Goal: Task Accomplishment & Management: Manage account settings

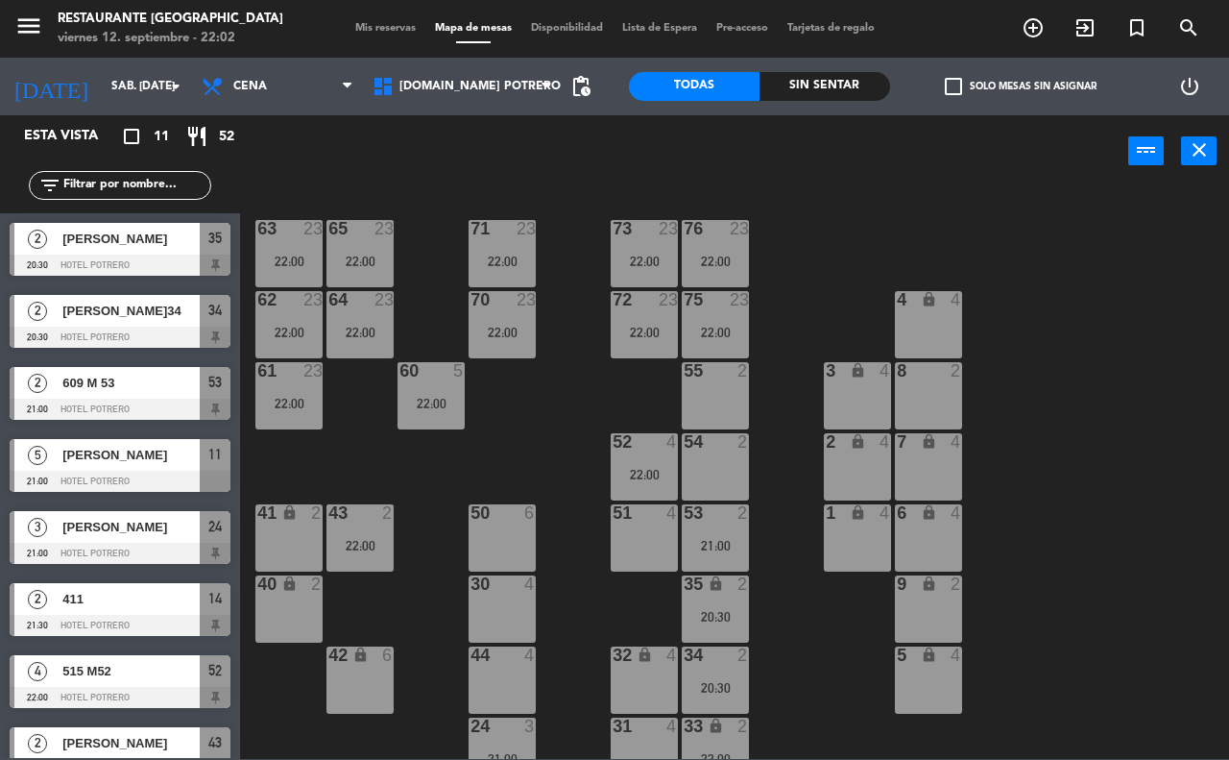
click at [131, 180] on input "text" at bounding box center [135, 185] width 149 height 21
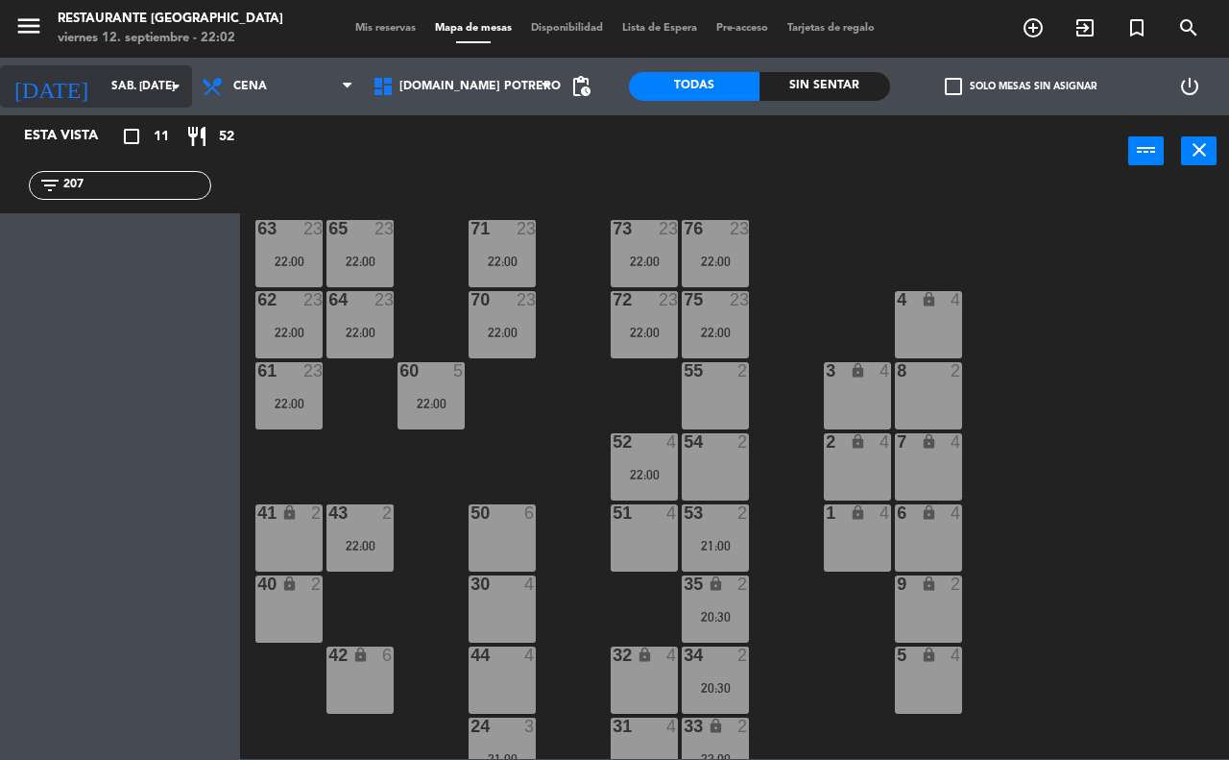
type input "207"
click at [166, 92] on icon "arrow_drop_down" at bounding box center [175, 86] width 23 height 23
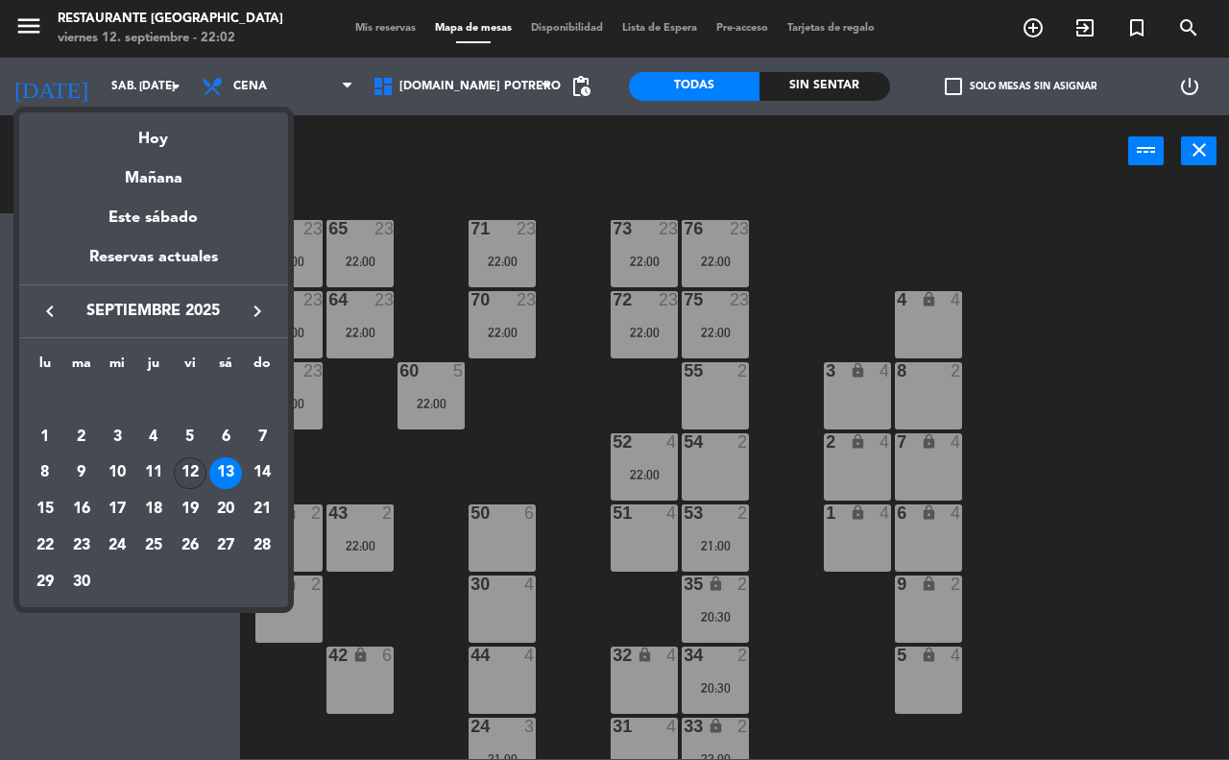
click at [184, 472] on div "12" at bounding box center [190, 473] width 33 height 33
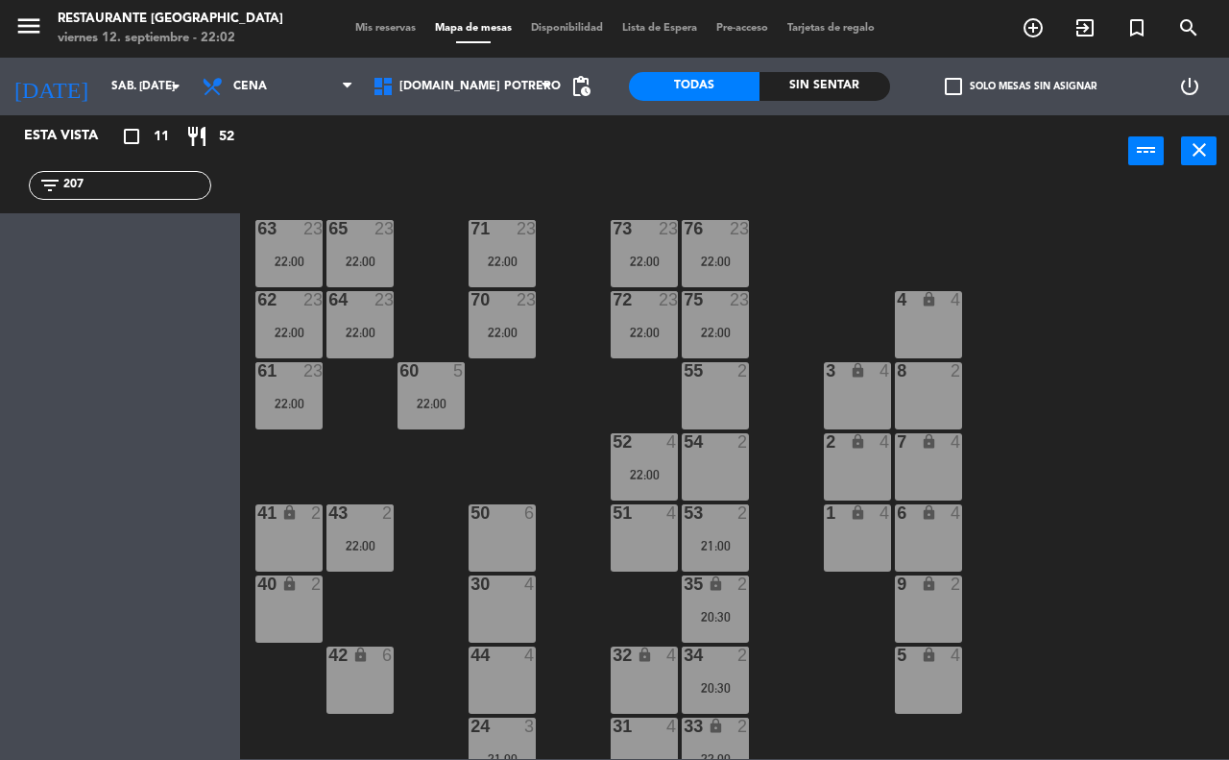
type input "vie. [DATE]"
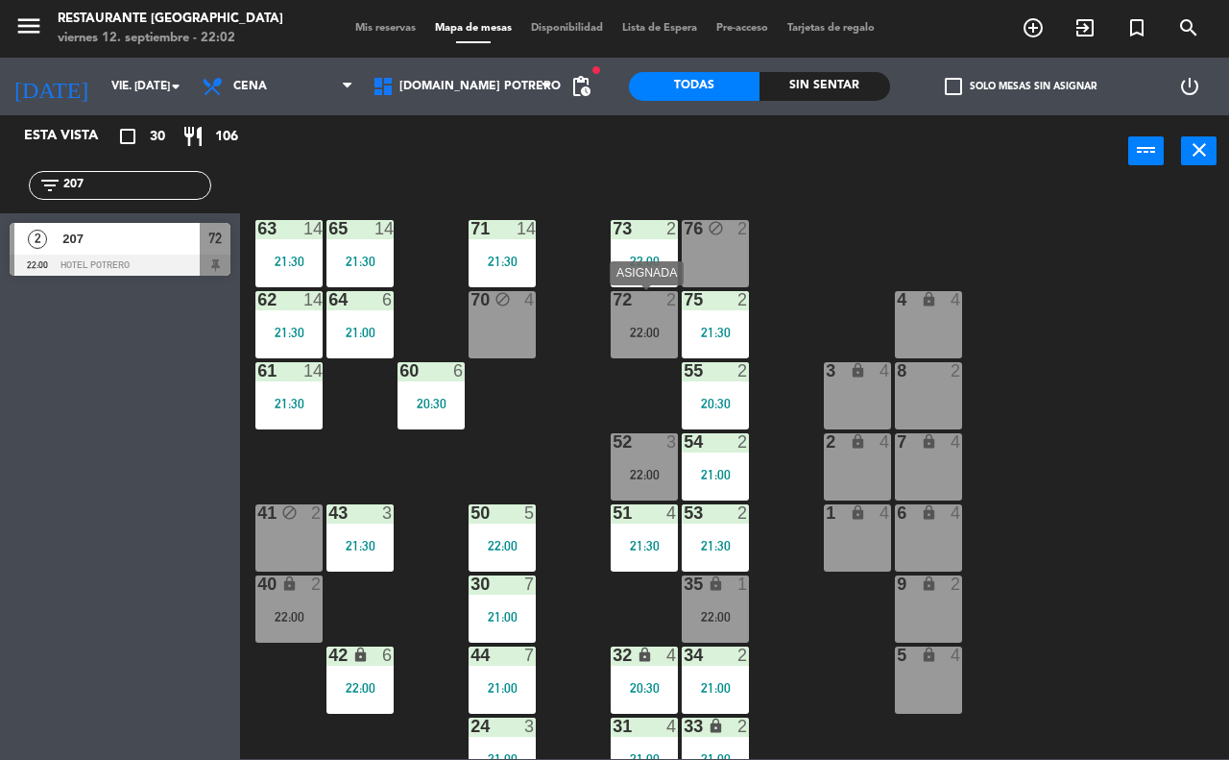
click at [637, 333] on div "22:00" at bounding box center [644, 332] width 67 height 13
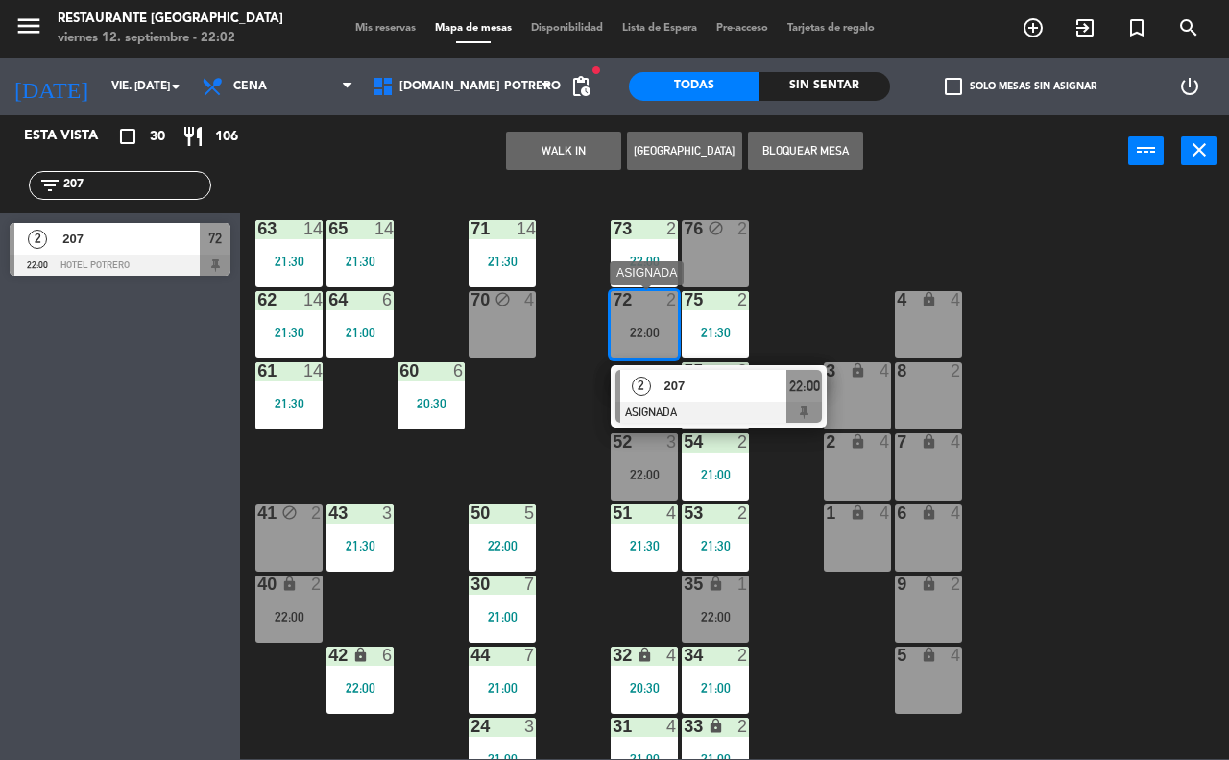
click at [672, 408] on div at bounding box center [719, 411] width 206 height 21
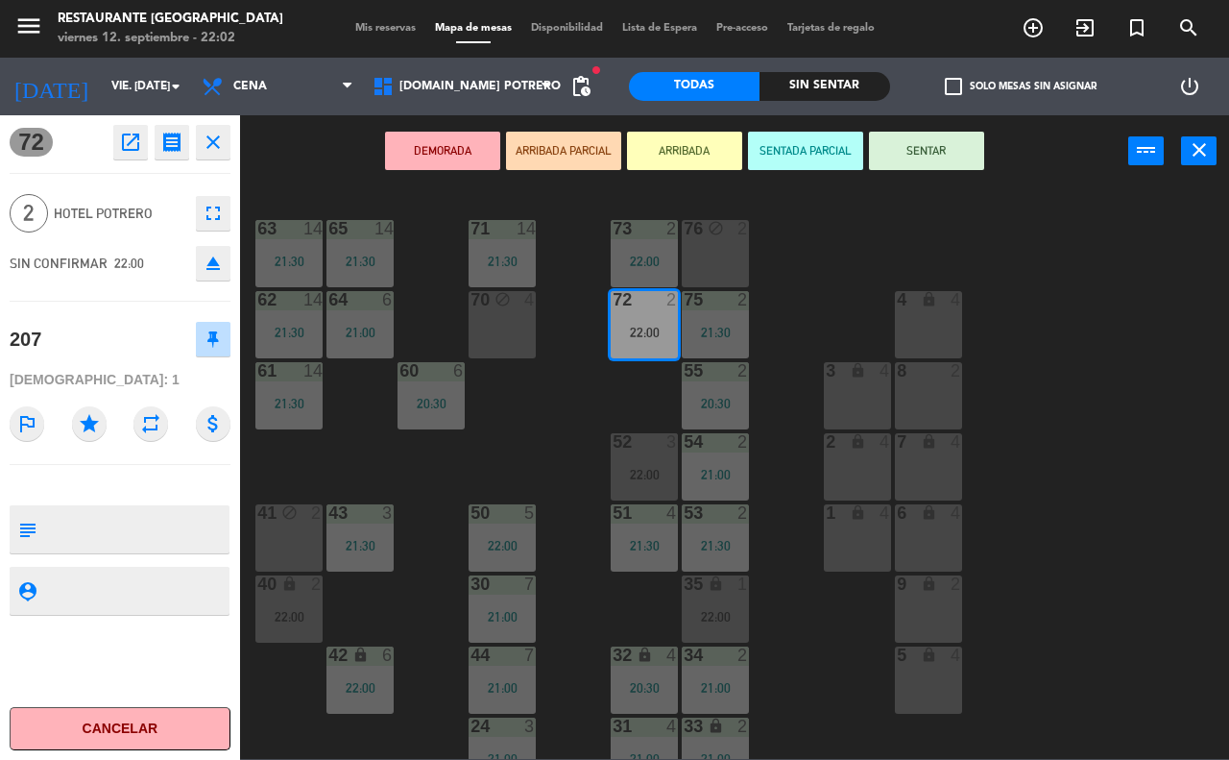
click at [908, 141] on button "SENTAR" at bounding box center [926, 151] width 115 height 38
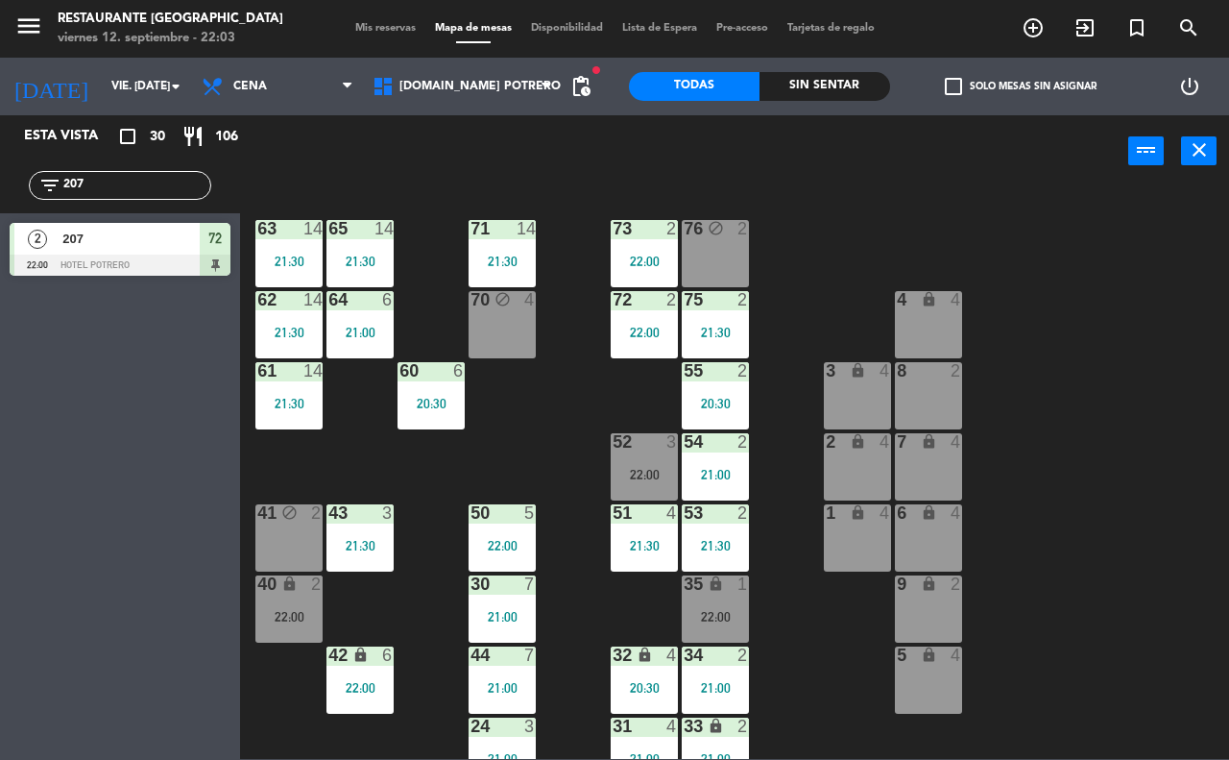
click at [93, 184] on input "207" at bounding box center [135, 185] width 149 height 21
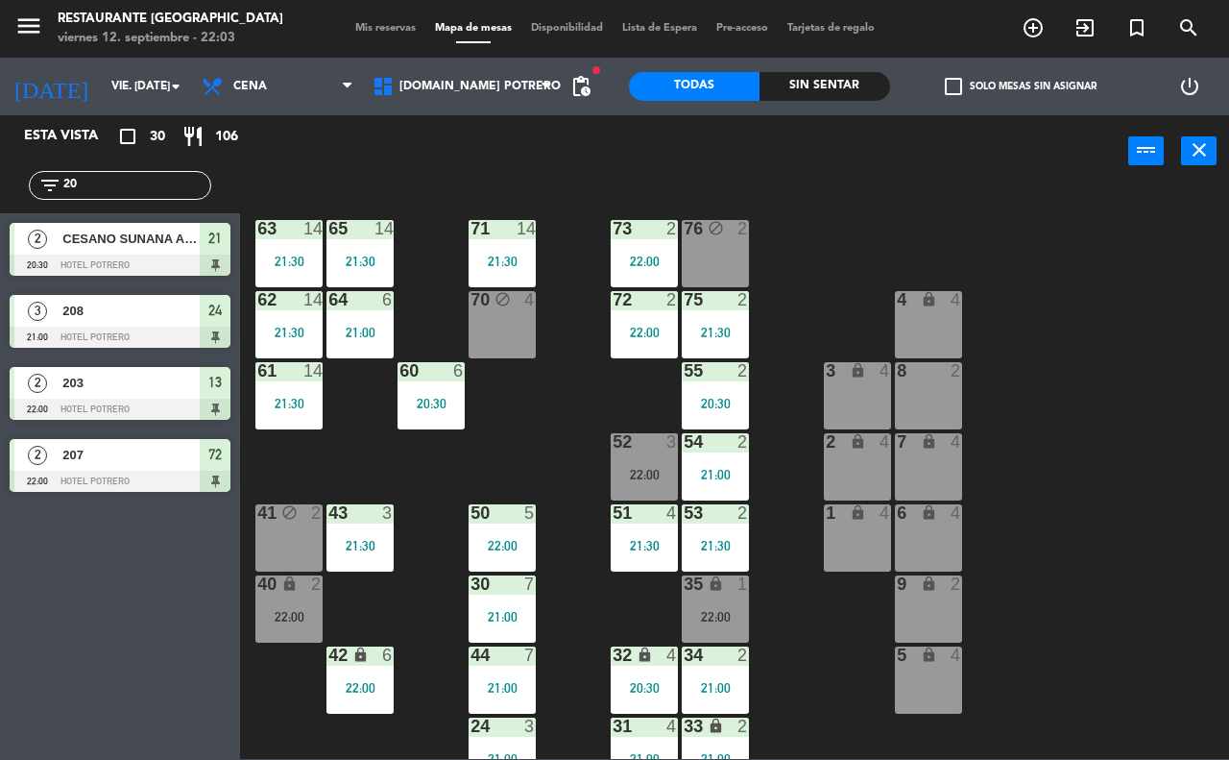
type input "2"
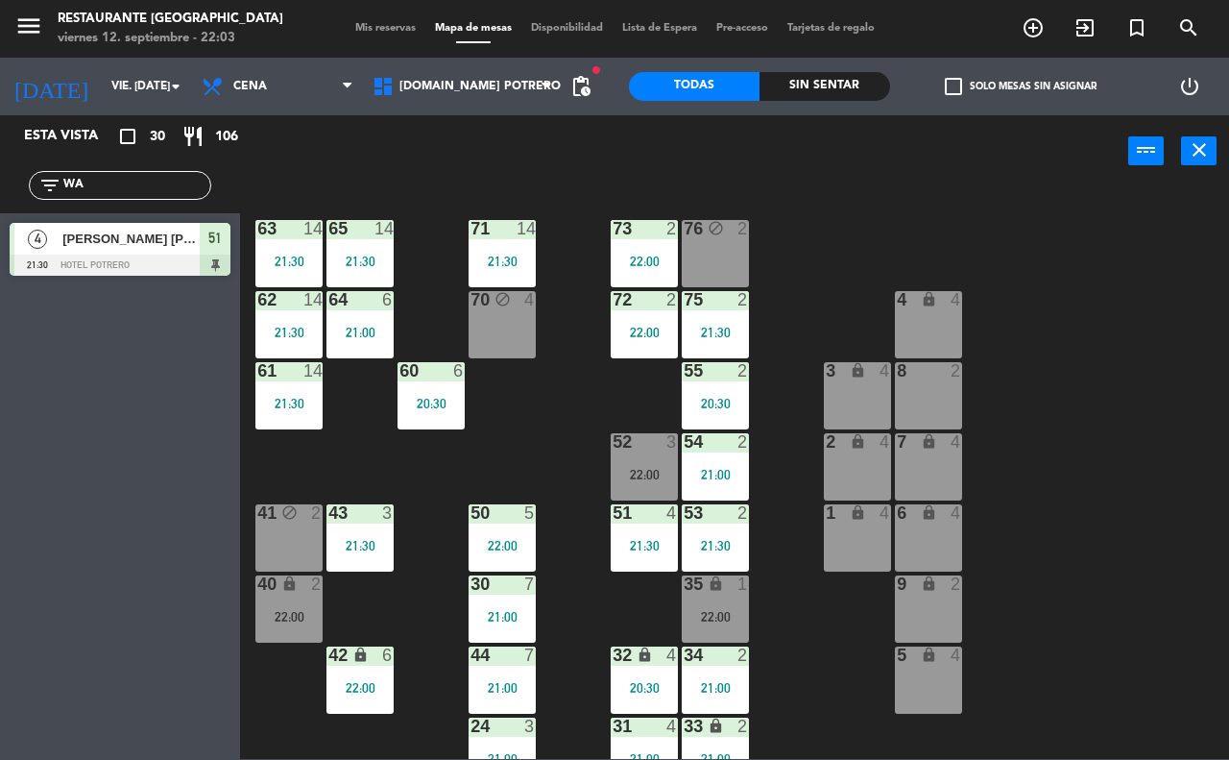
type input "W"
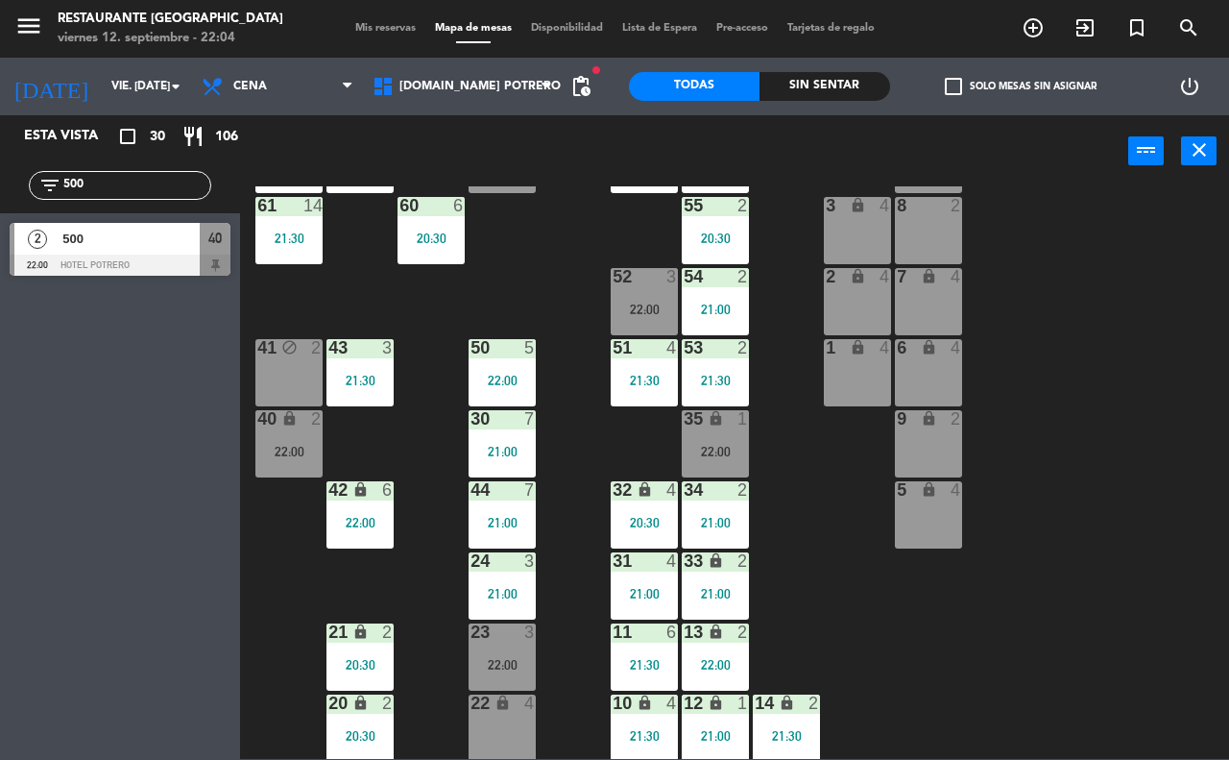
scroll to position [168, 0]
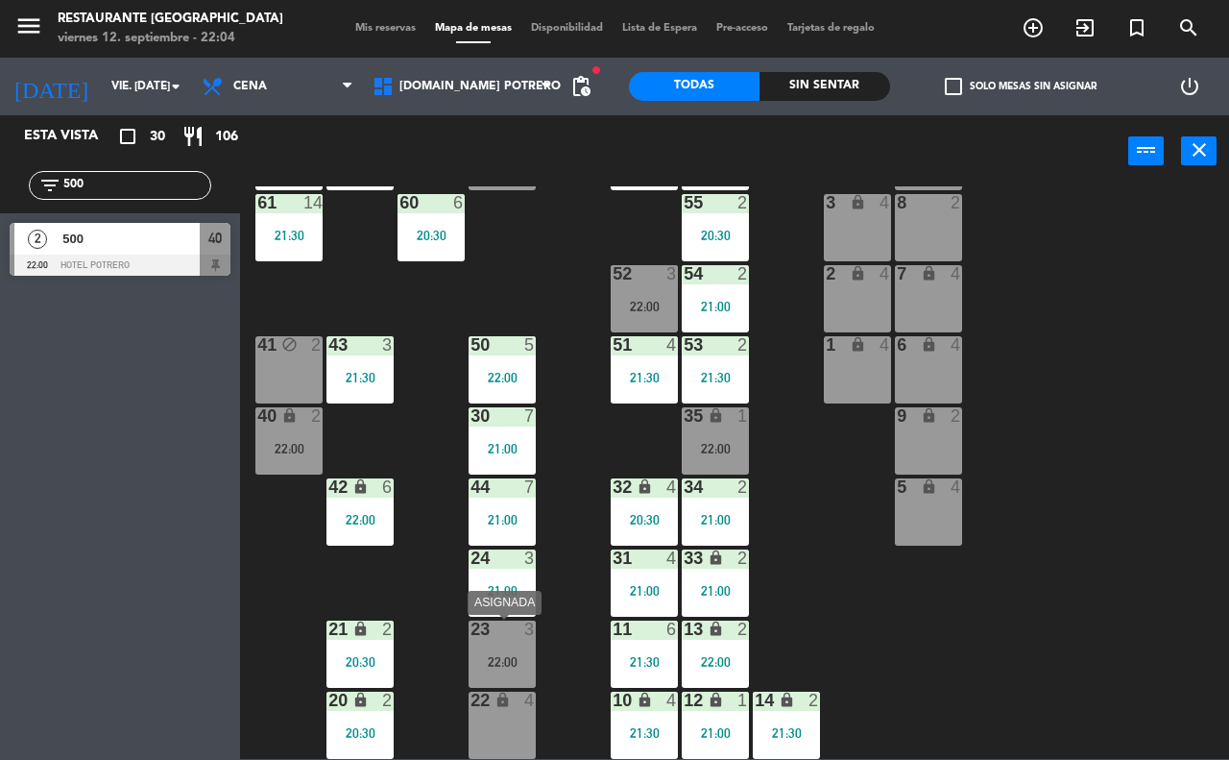
type input "500"
click at [507, 655] on div "22:00" at bounding box center [502, 661] width 67 height 13
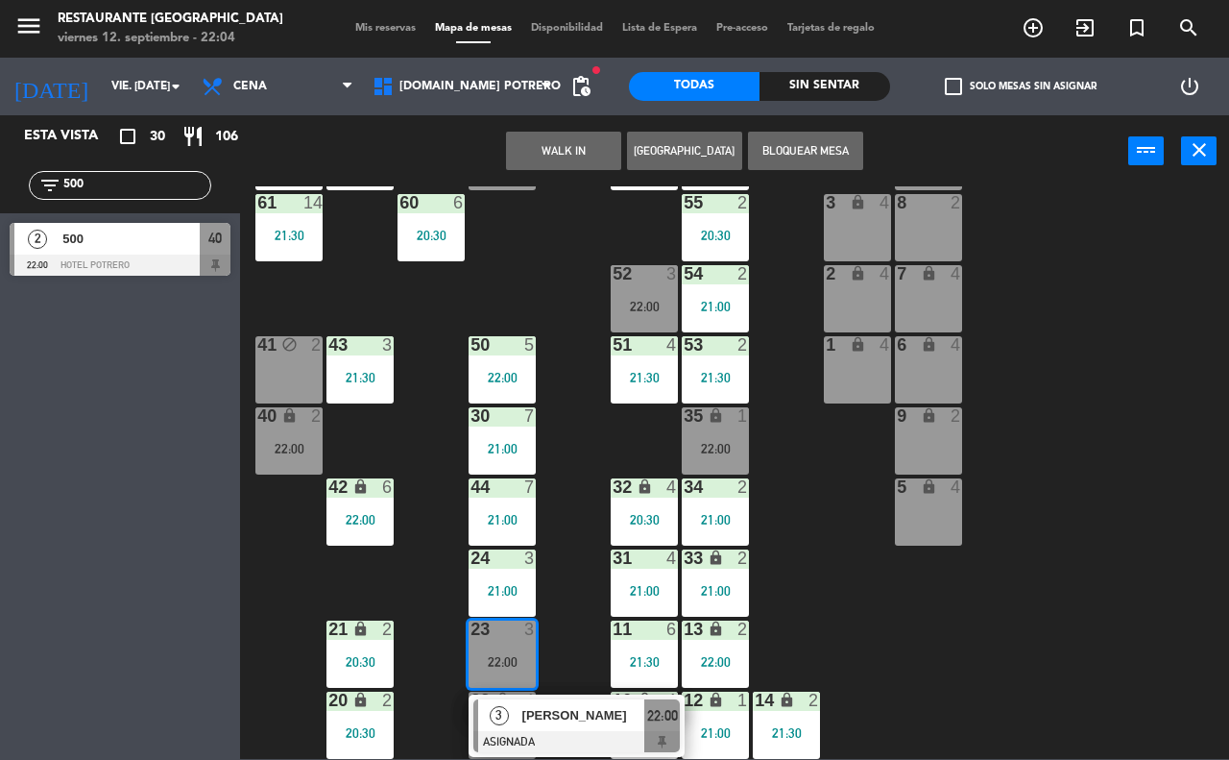
click at [558, 502] on div "65 14 21:30 71 14 21:30 73 2 22:00 76 block 2 63 14 21:30 64 6 21:00 62 14 21:3…" at bounding box center [741, 472] width 977 height 572
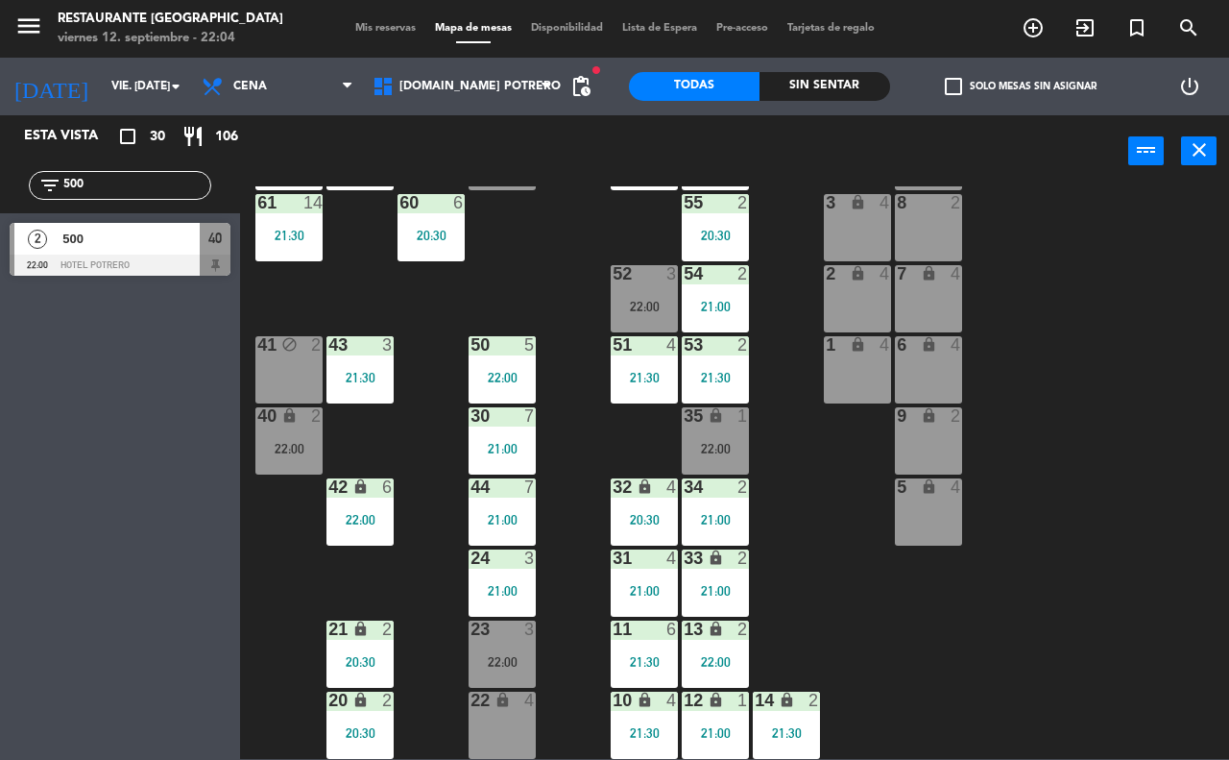
click at [504, 720] on div "22 lock 4" at bounding box center [502, 724] width 67 height 67
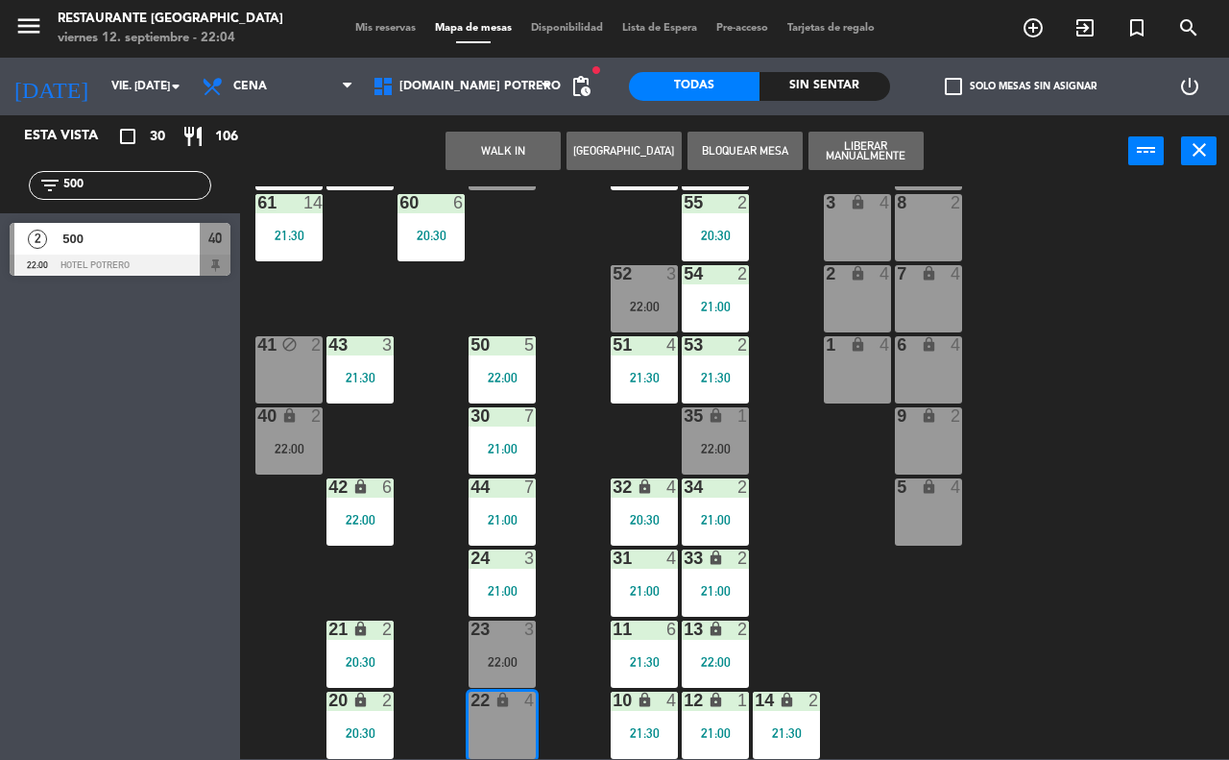
click at [509, 672] on div "23 3 22:00" at bounding box center [502, 653] width 67 height 67
click at [524, 154] on button "Mover" at bounding box center [503, 151] width 115 height 38
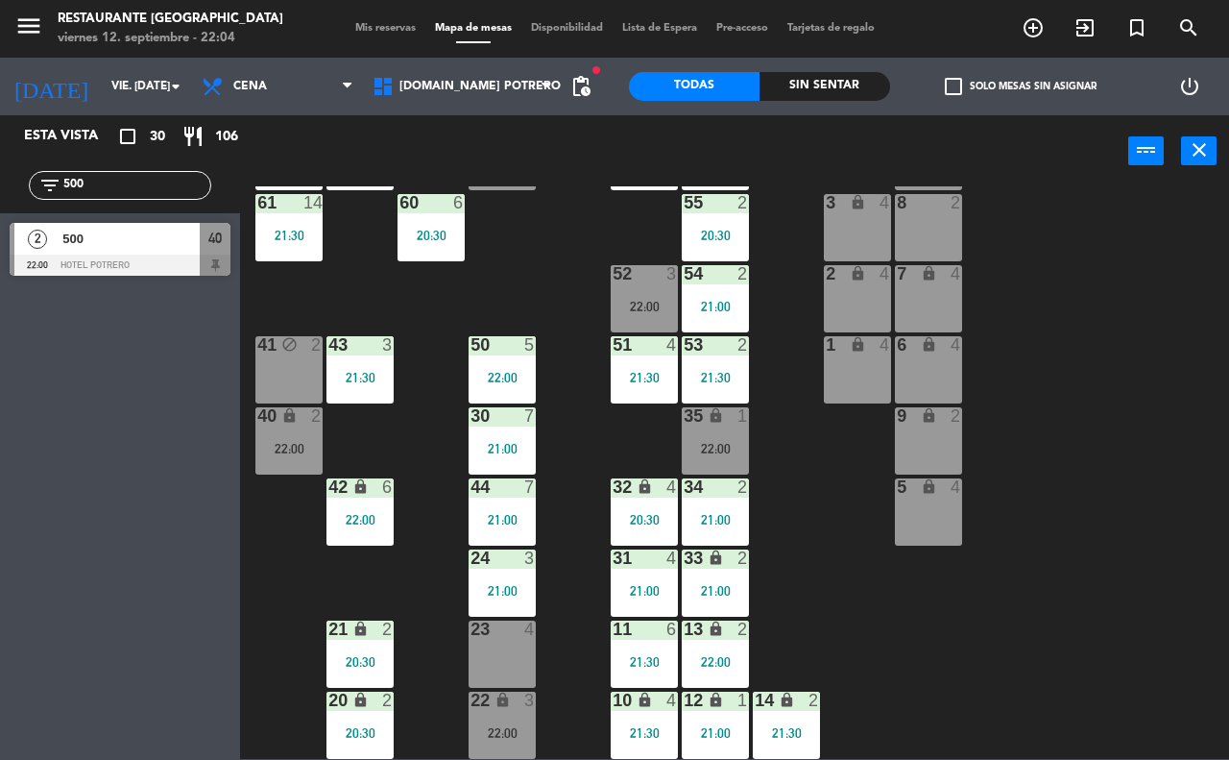
click at [495, 650] on div "23 4" at bounding box center [502, 653] width 67 height 67
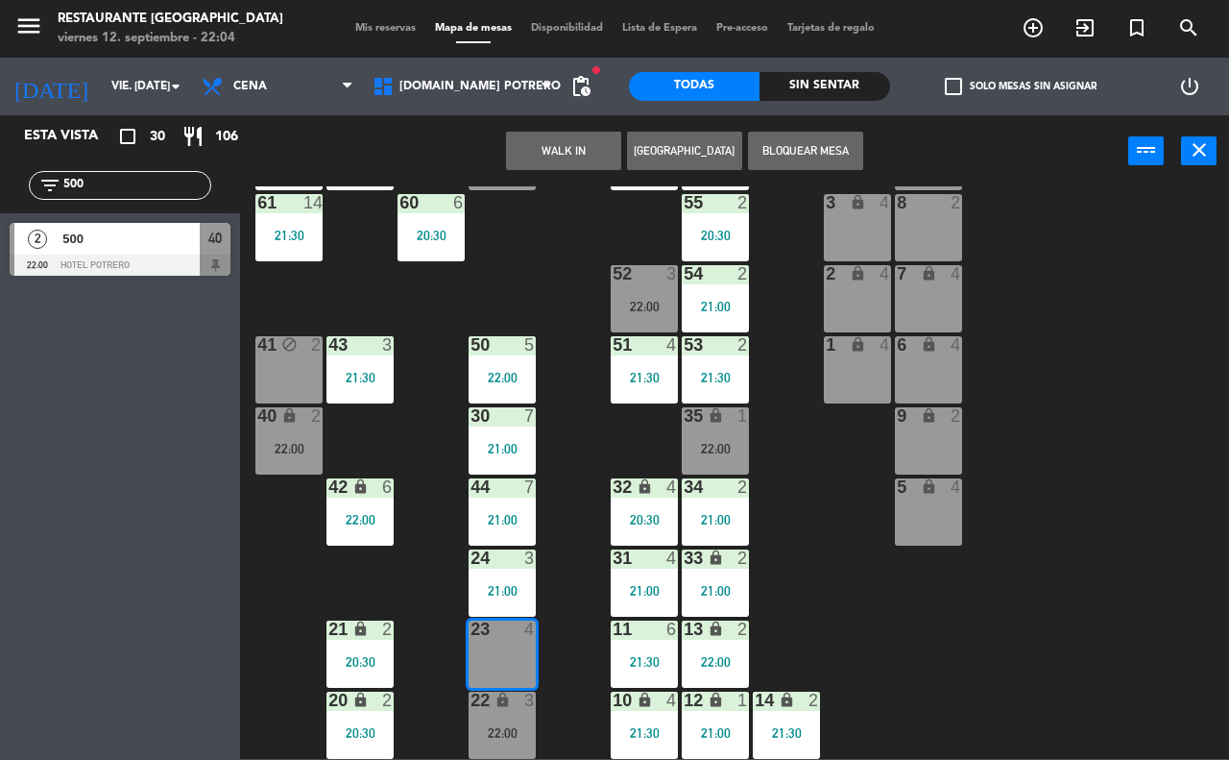
click at [786, 136] on button "Bloquear Mesa" at bounding box center [805, 151] width 115 height 38
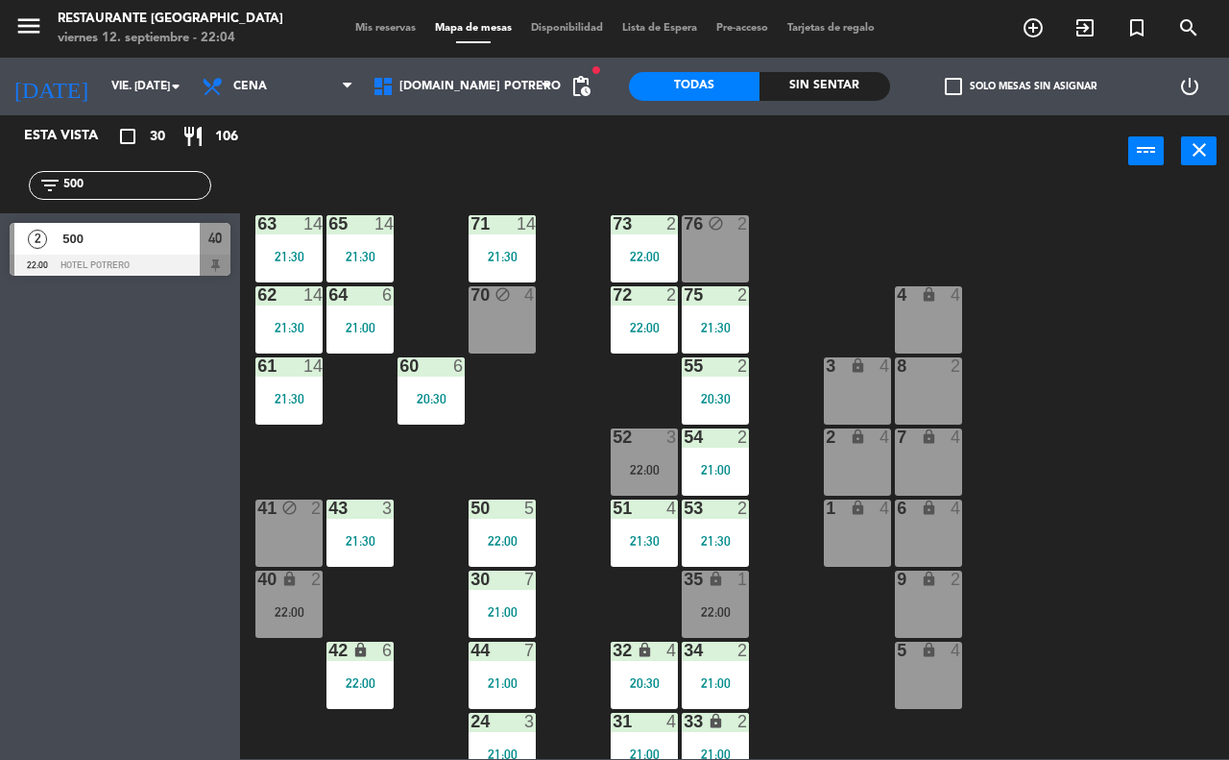
scroll to position [0, 0]
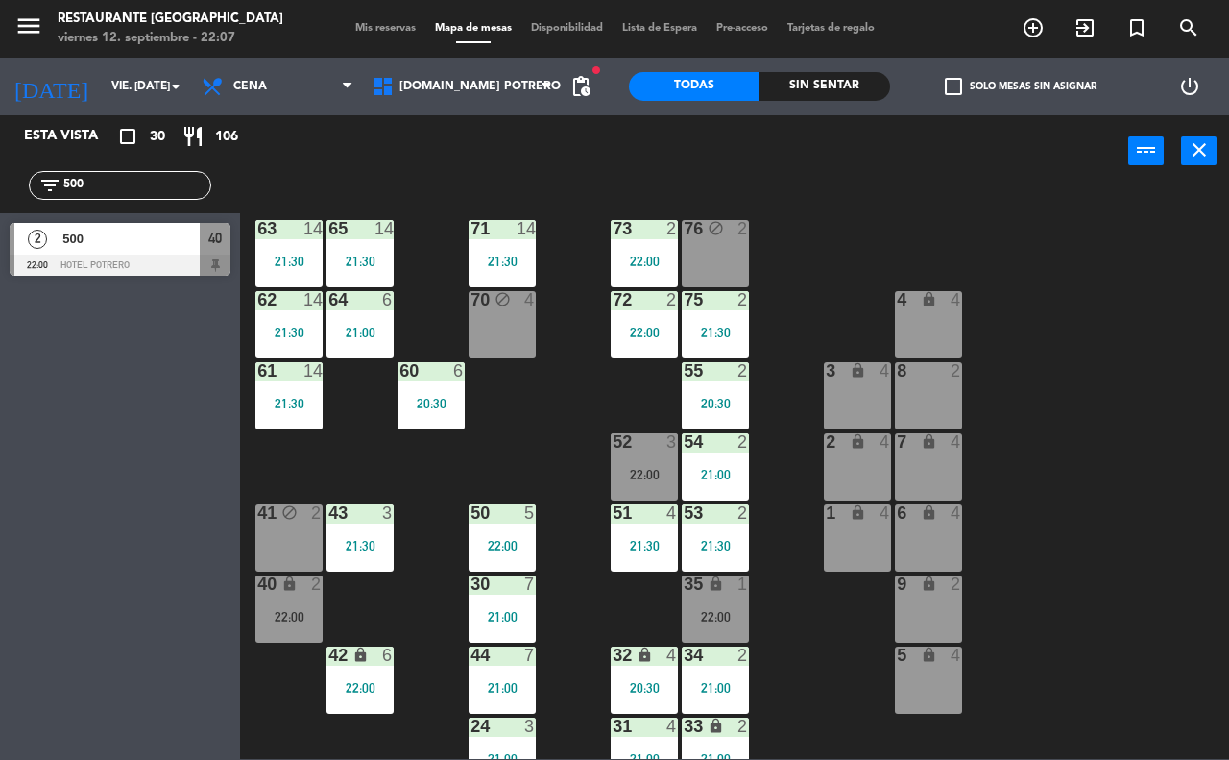
click at [178, 243] on span "500" at bounding box center [130, 239] width 137 height 20
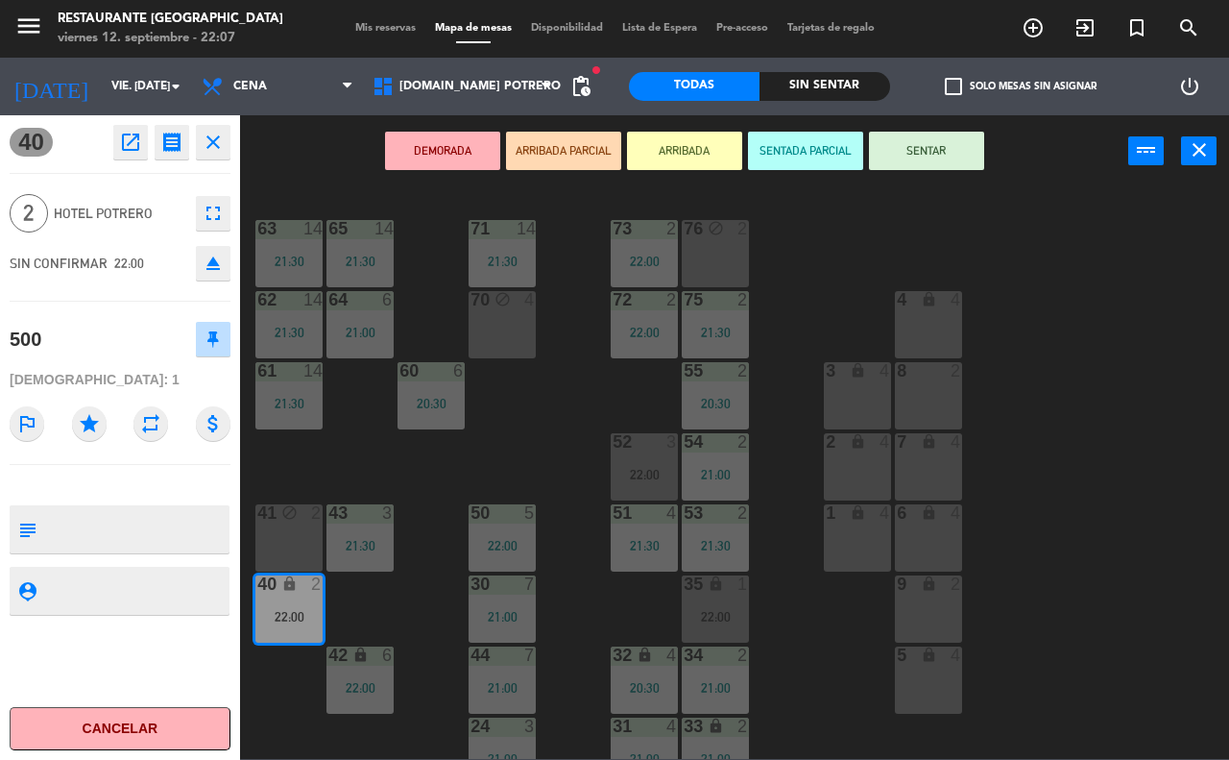
click at [1059, 458] on div "65 14 21:30 71 14 21:30 73 2 22:00 76 block 2 63 14 21:30 64 6 21:00 62 14 21:3…" at bounding box center [741, 472] width 977 height 572
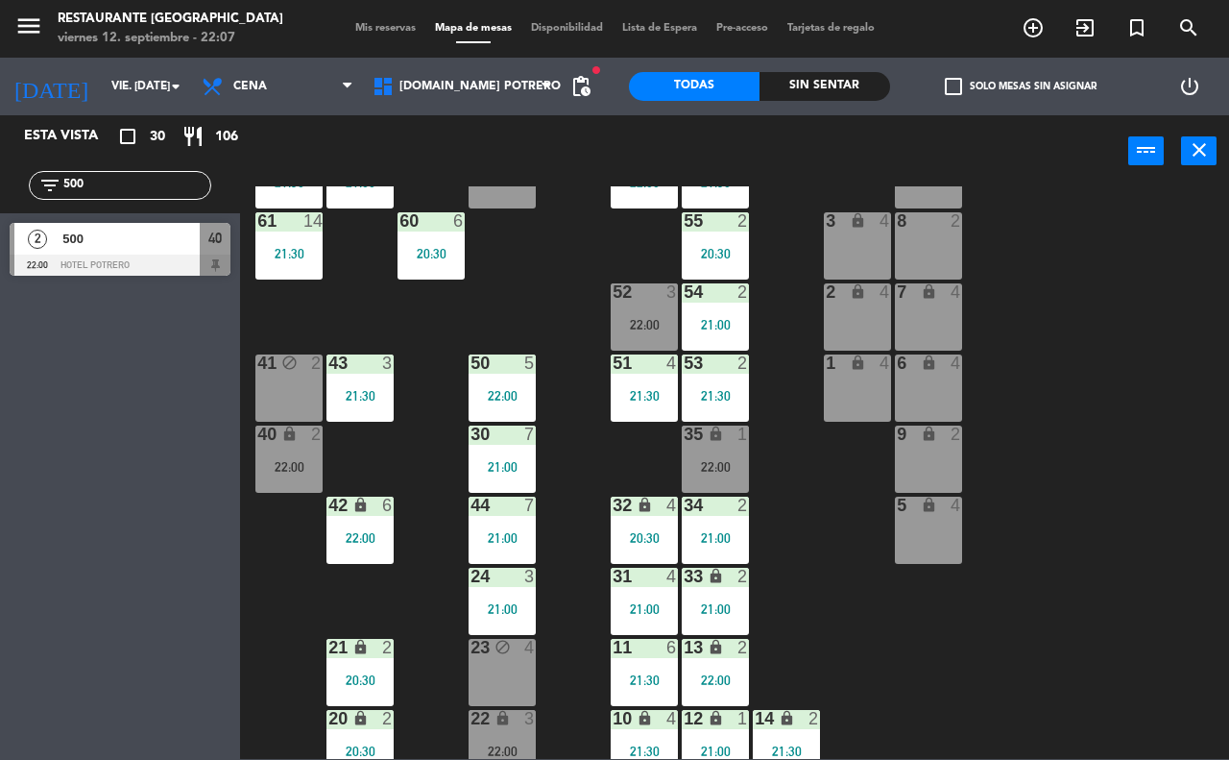
scroll to position [168, 0]
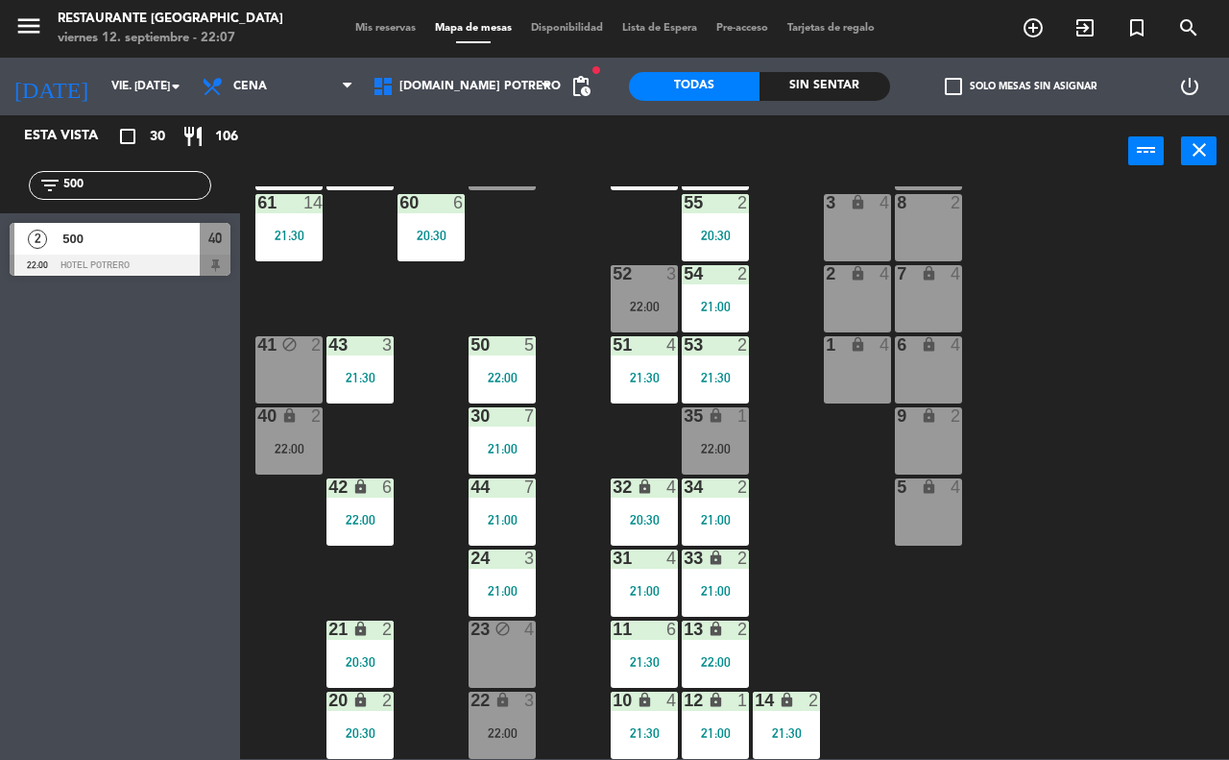
click at [485, 661] on div "23 block 4" at bounding box center [502, 653] width 67 height 67
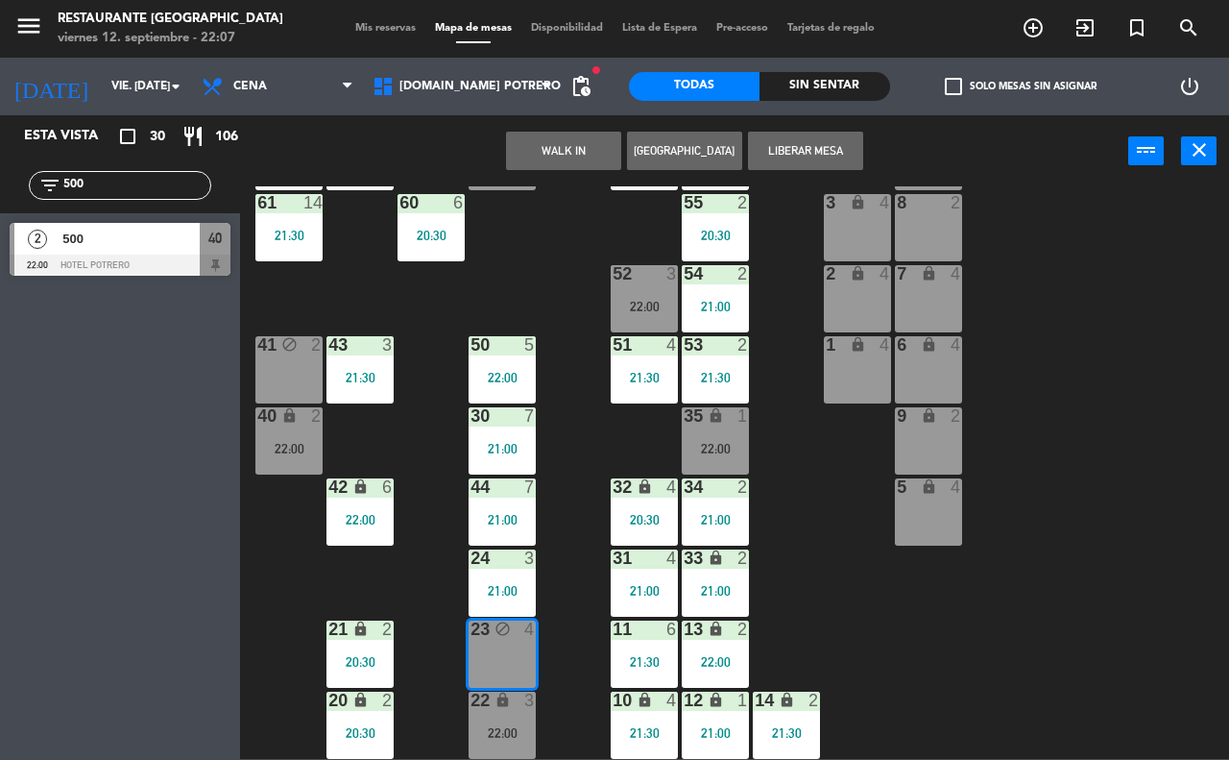
click at [286, 430] on div "40 lock 2 22:00" at bounding box center [288, 440] width 67 height 67
click at [543, 146] on button "Mover" at bounding box center [563, 151] width 115 height 38
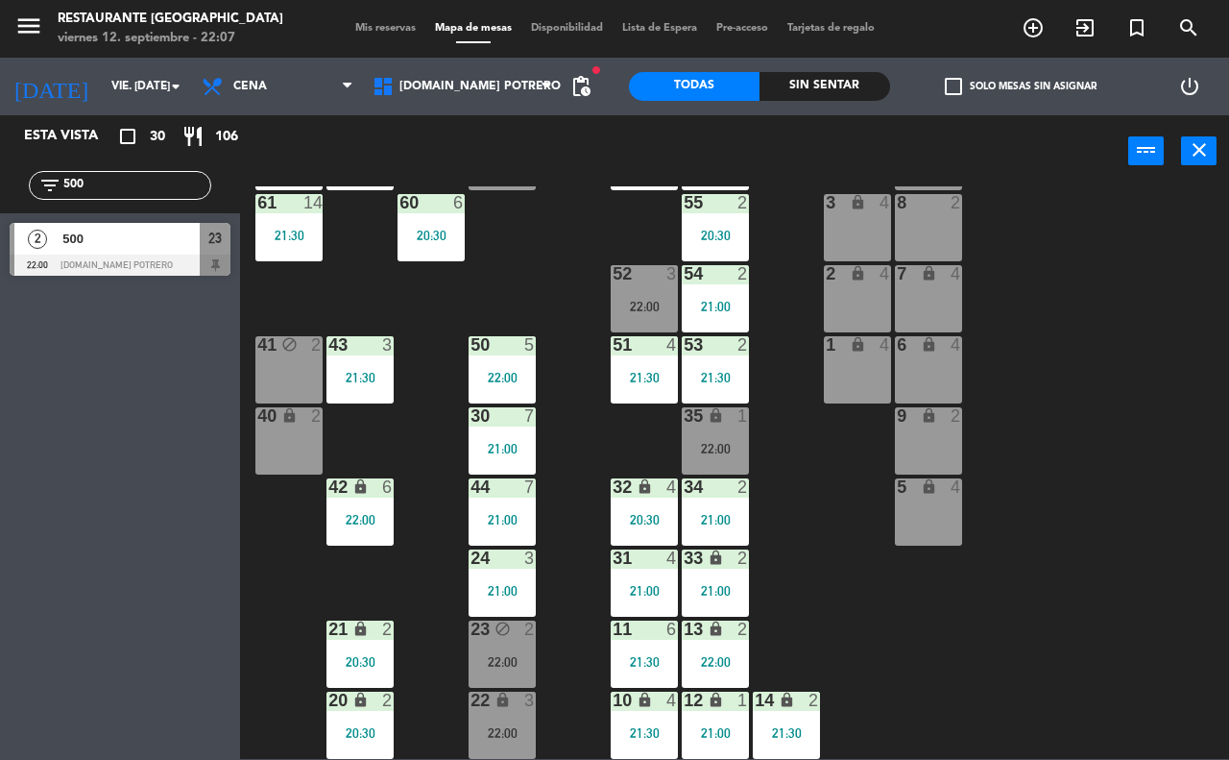
click at [291, 435] on div "40 lock 2" at bounding box center [288, 440] width 67 height 67
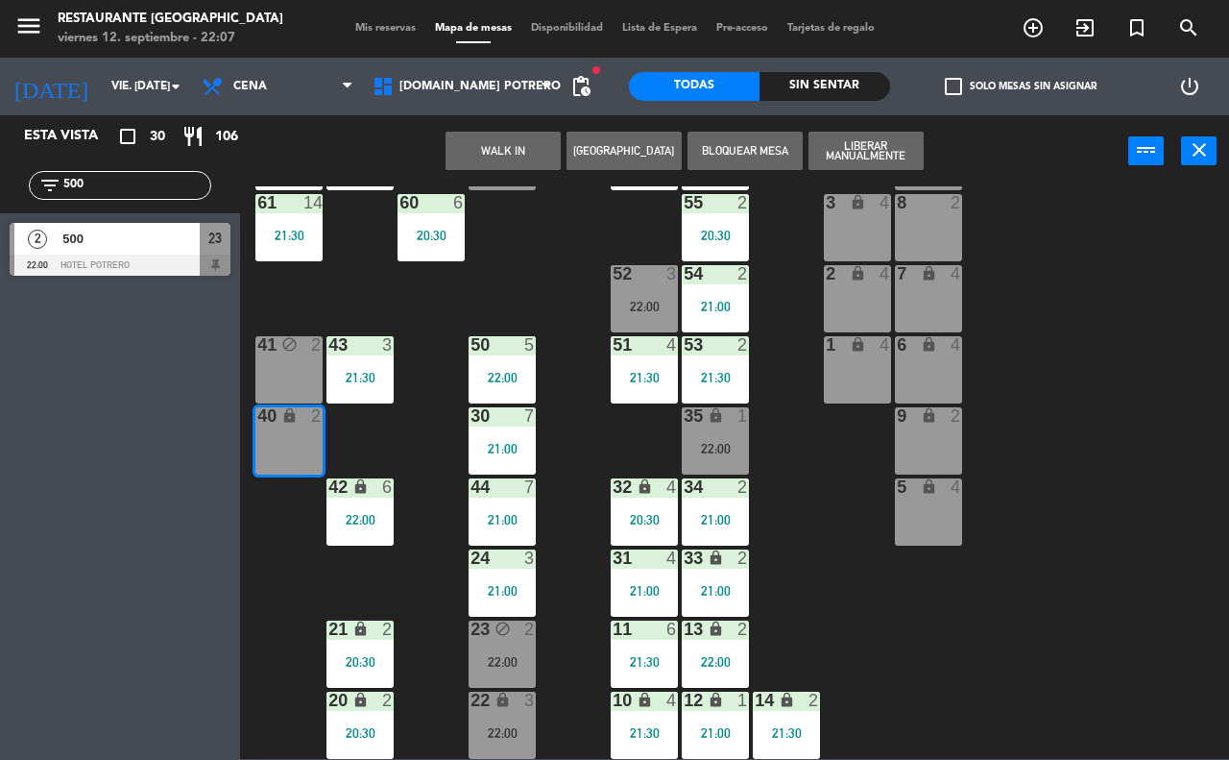
click at [750, 146] on button "Bloquear Mesa" at bounding box center [745, 151] width 115 height 38
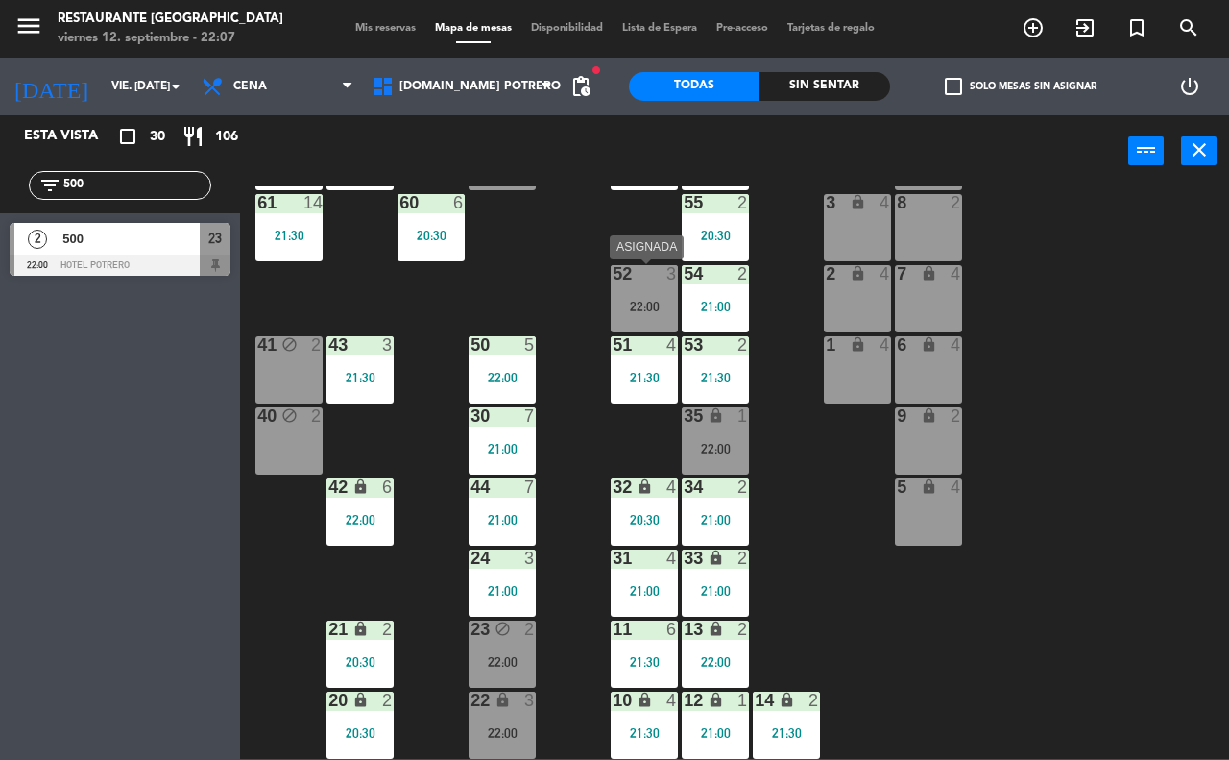
click at [626, 299] on div "22:00" at bounding box center [644, 306] width 67 height 14
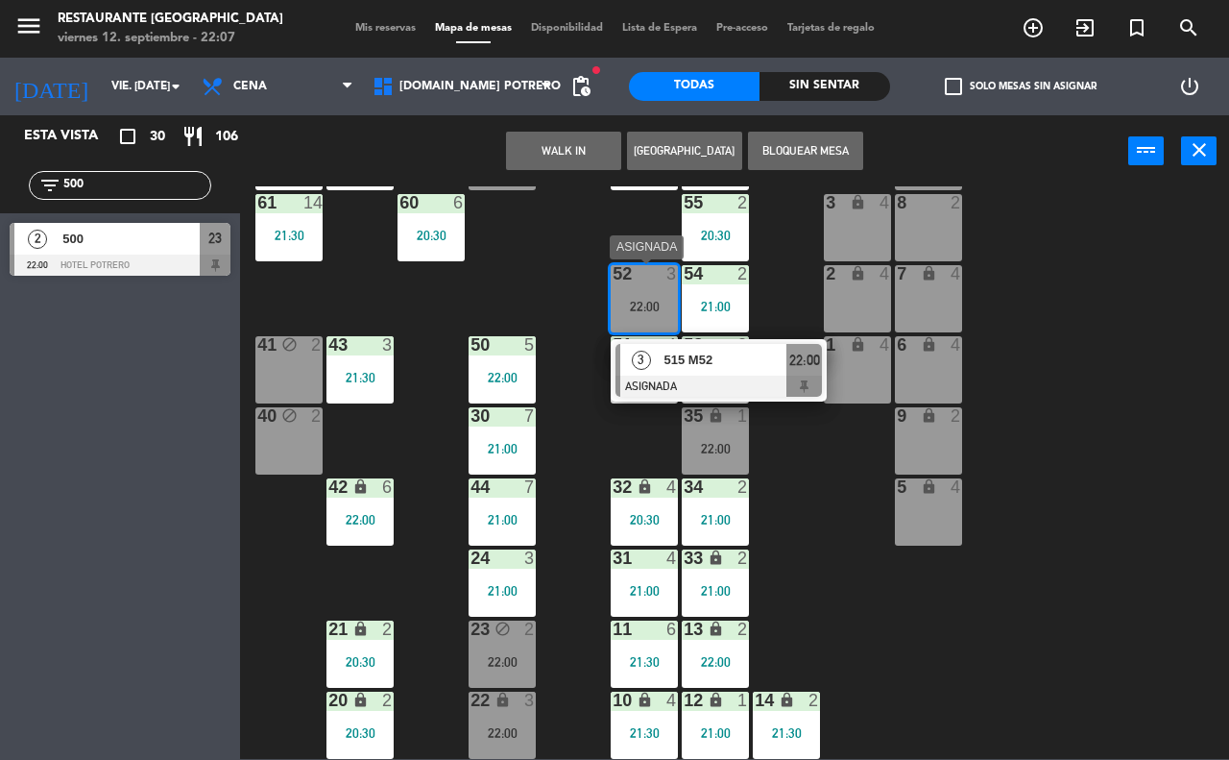
click at [744, 370] on span "515 M52" at bounding box center [726, 360] width 123 height 20
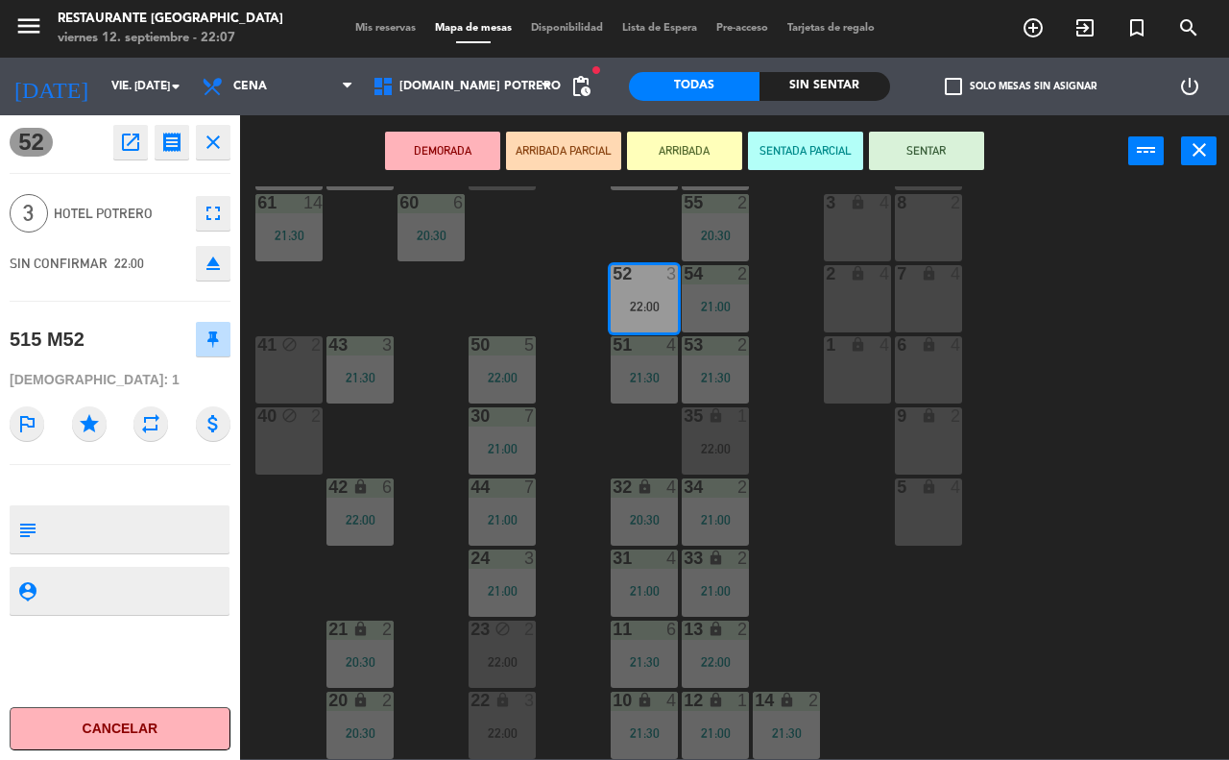
click at [925, 147] on button "SENTAR" at bounding box center [926, 151] width 115 height 38
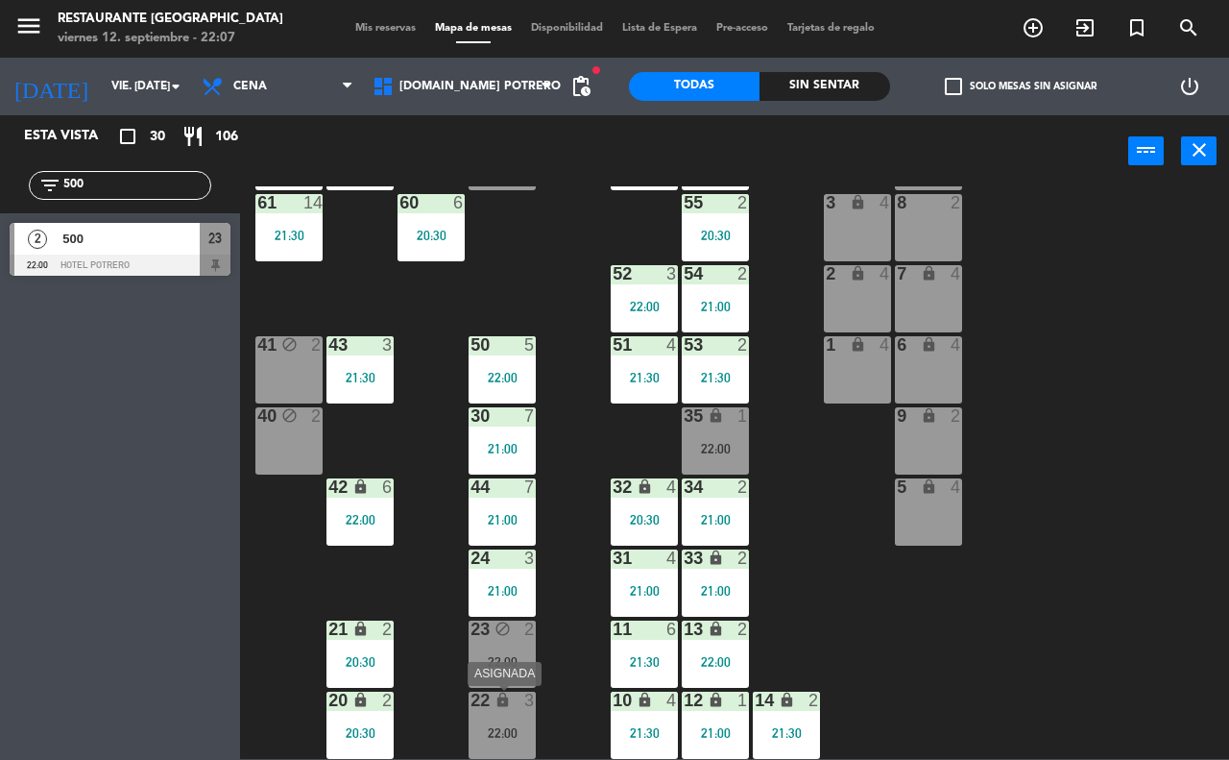
click at [520, 727] on div "22:00" at bounding box center [502, 732] width 67 height 13
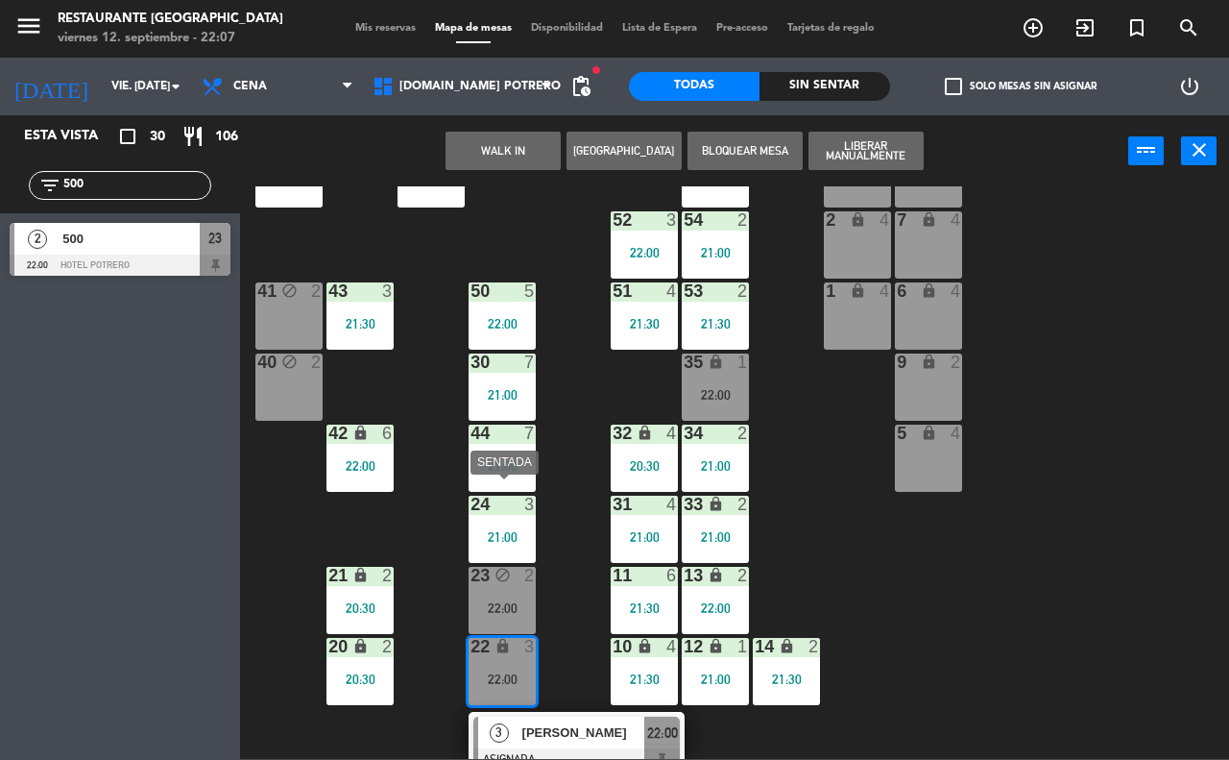
scroll to position [237, 0]
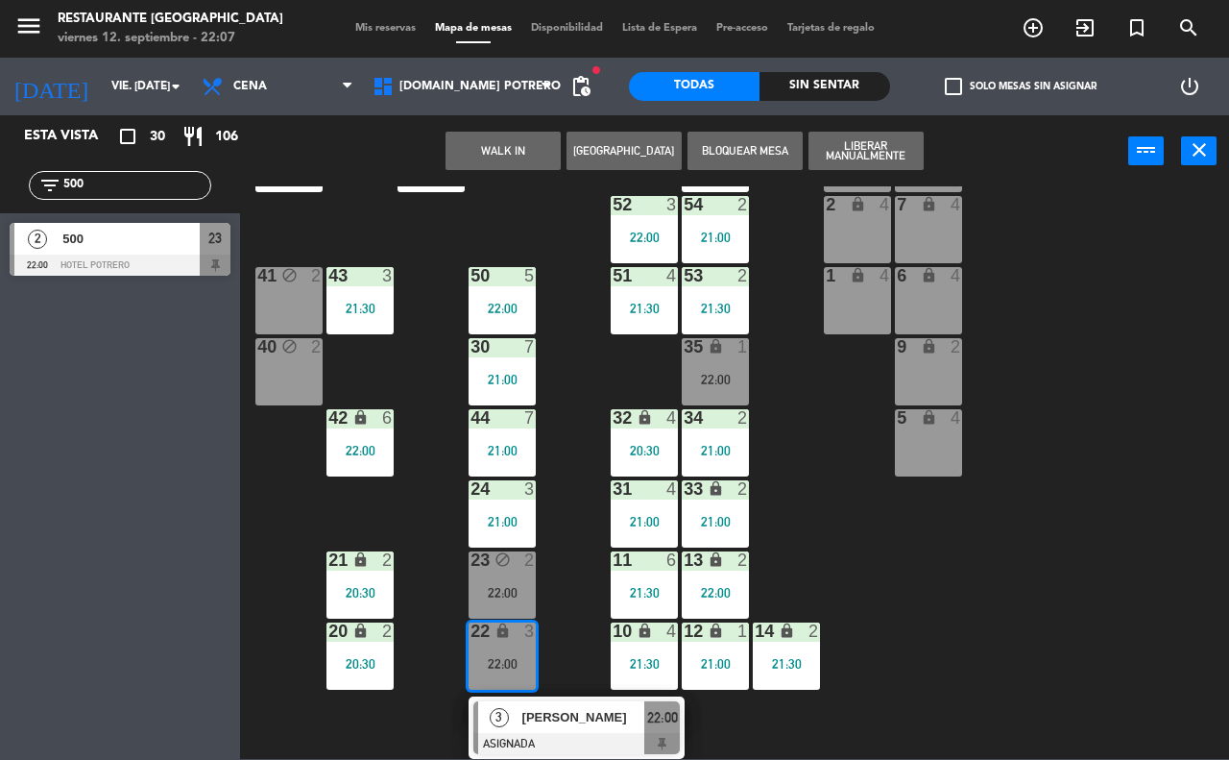
drag, startPoint x: 1126, startPoint y: 571, endPoint x: 1092, endPoint y: 576, distance: 34.9
click at [1093, 576] on div "65 14 21:30 71 14 21:30 73 2 22:00 76 block 2 63 14 21:30 64 6 21:00 62 14 21:3…" at bounding box center [741, 472] width 977 height 572
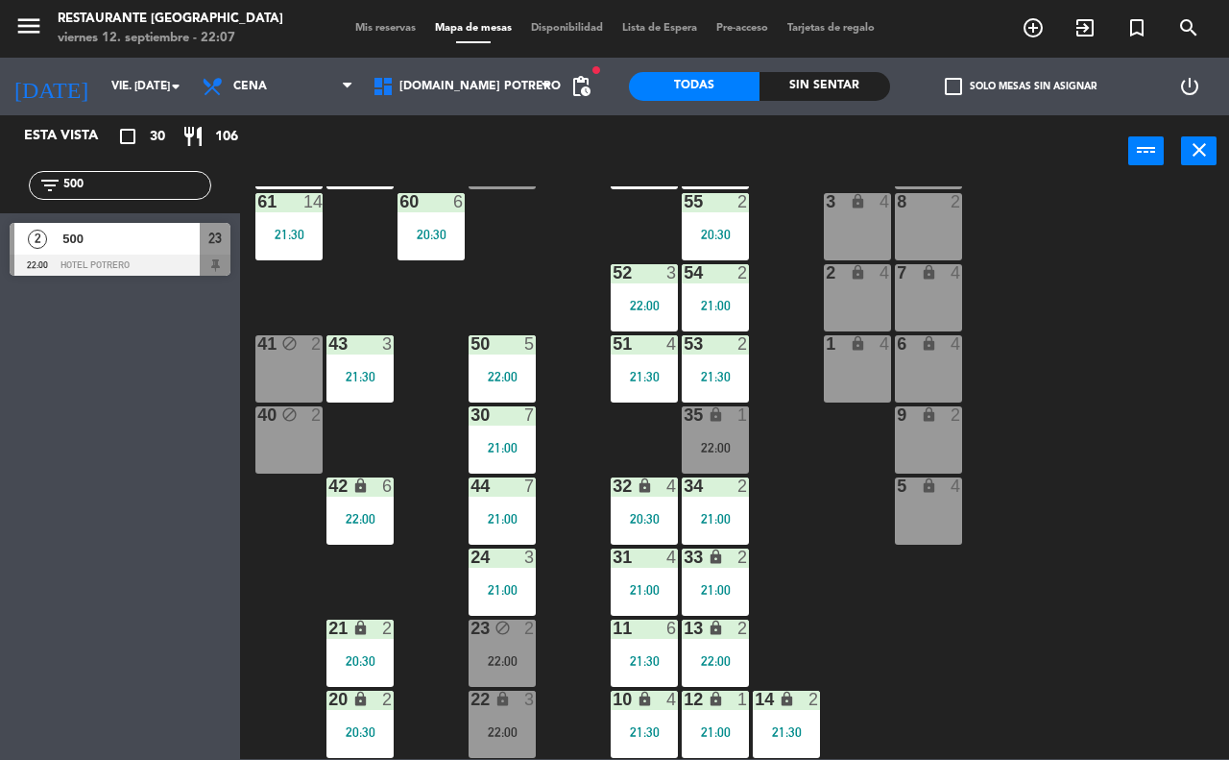
scroll to position [168, 0]
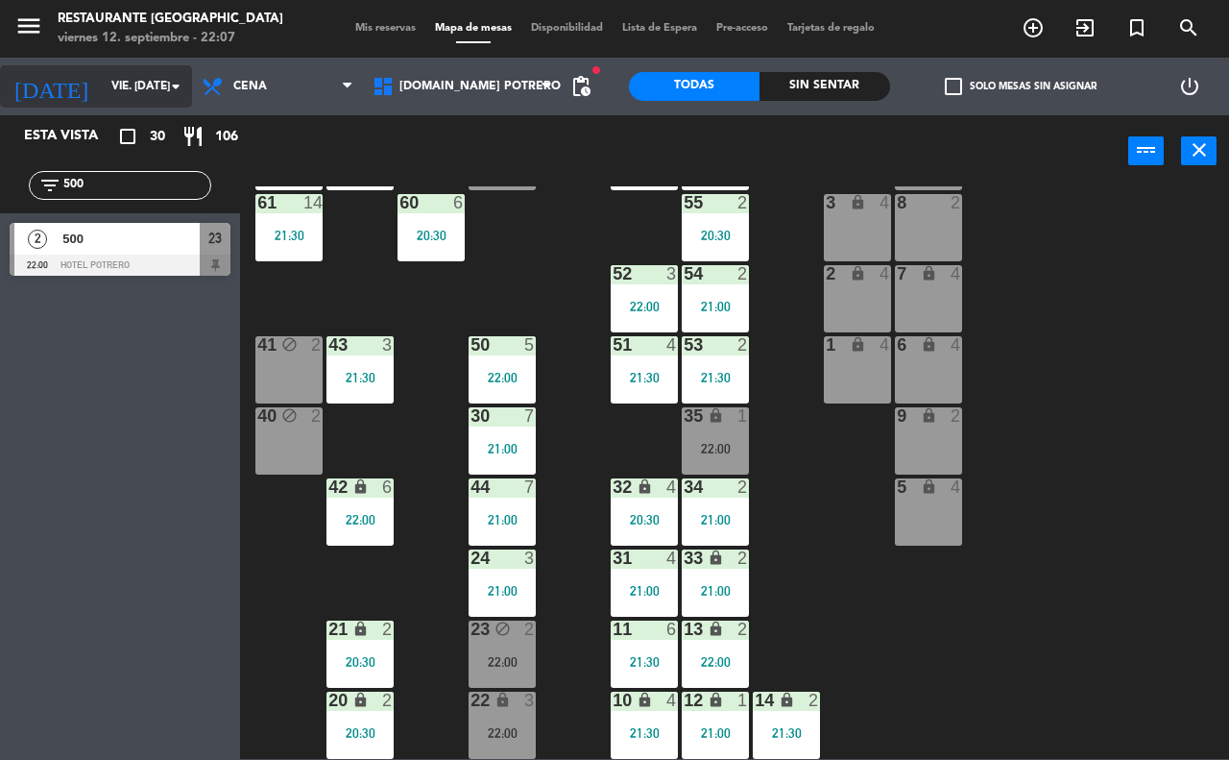
click at [151, 77] on input "vie. [DATE]" at bounding box center [178, 86] width 153 height 33
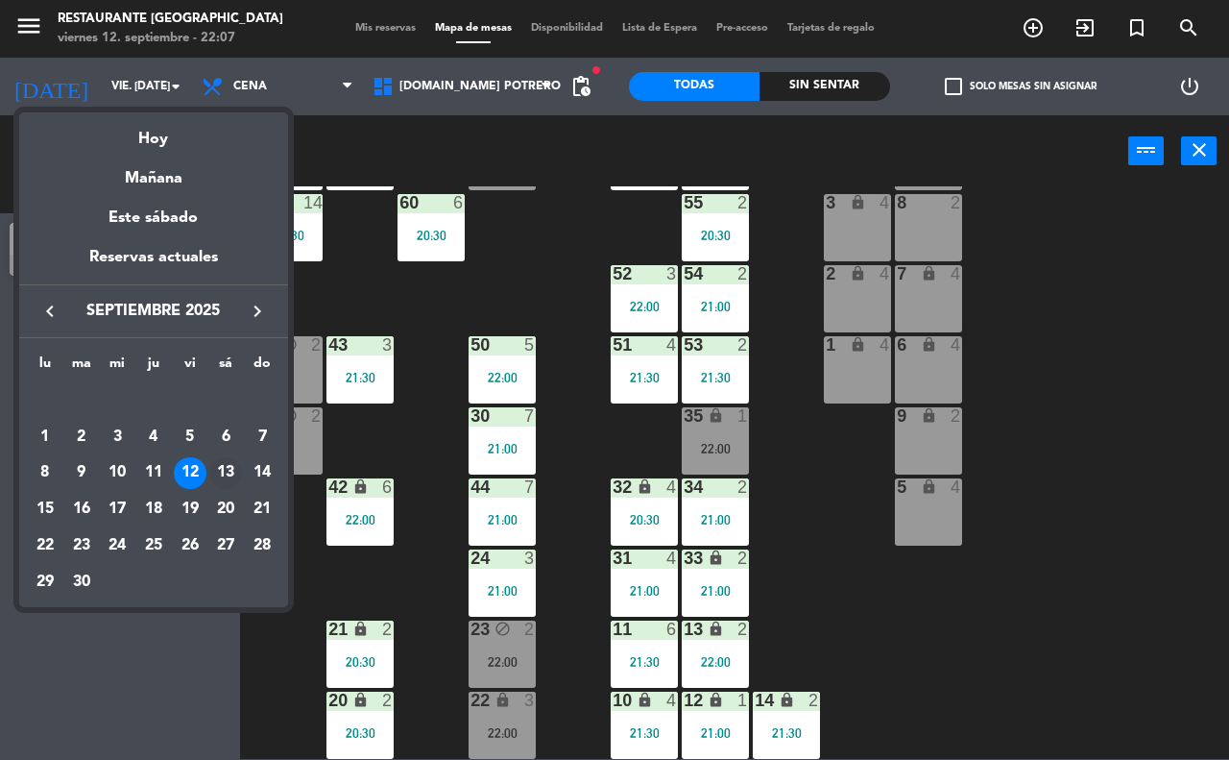
click at [226, 472] on div "13" at bounding box center [225, 473] width 33 height 33
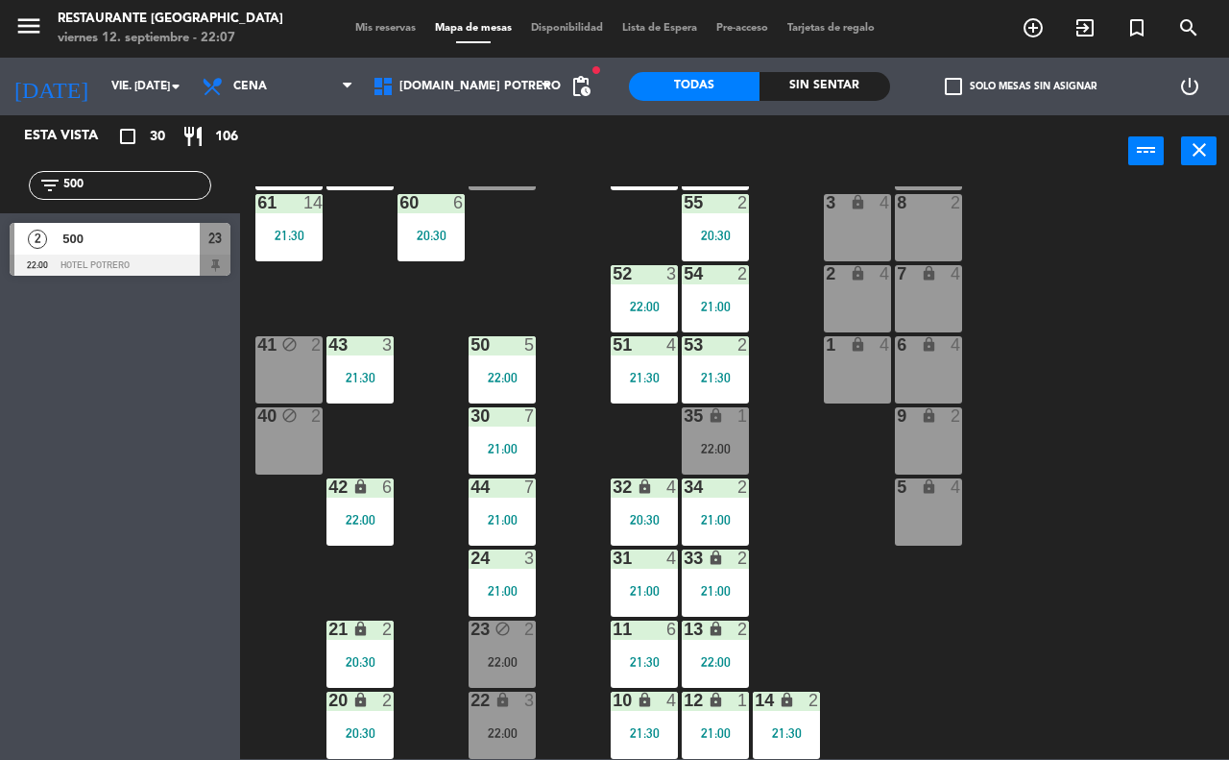
type input "sáb. [DATE]"
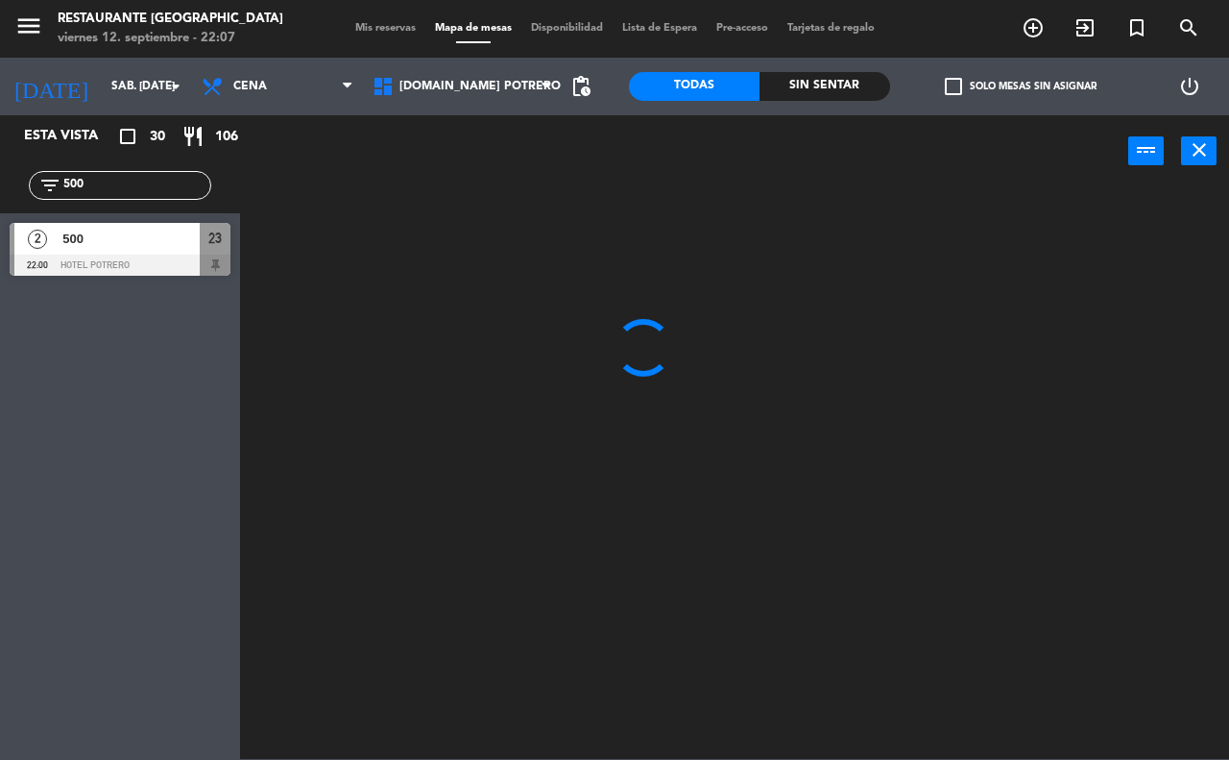
click at [122, 178] on input "500" at bounding box center [135, 185] width 149 height 21
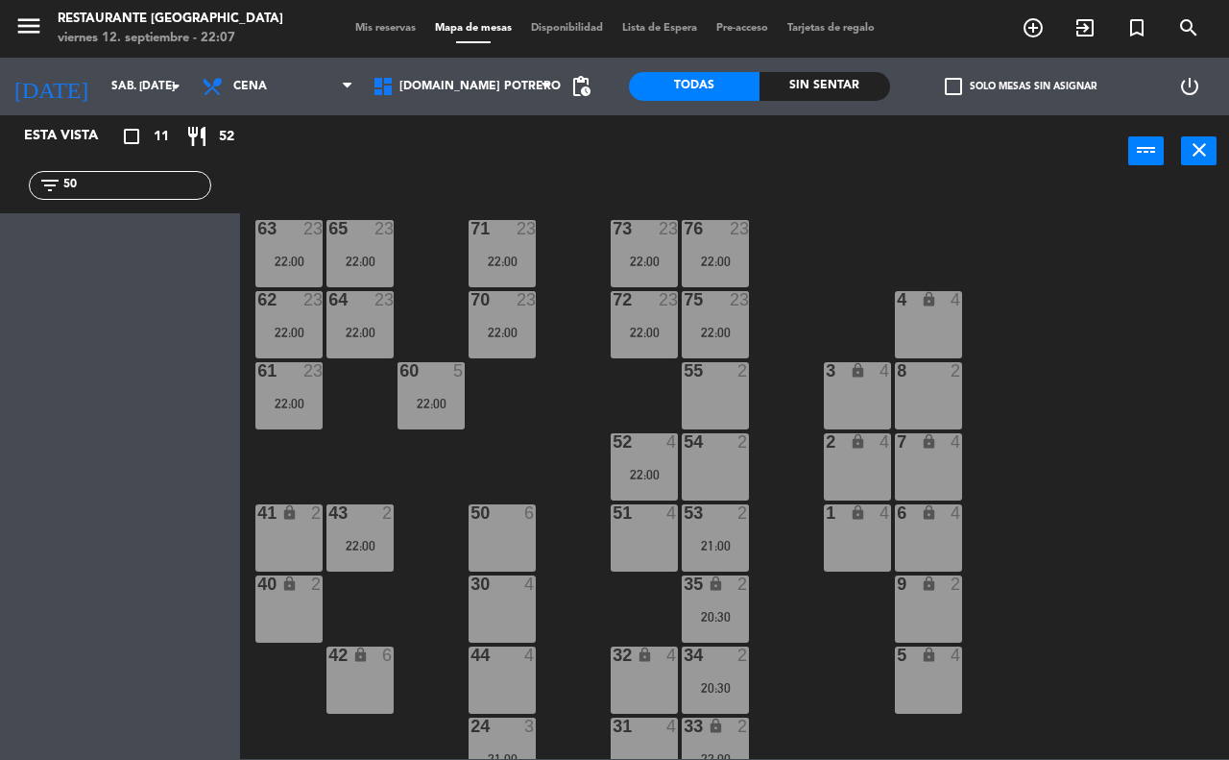
type input "5"
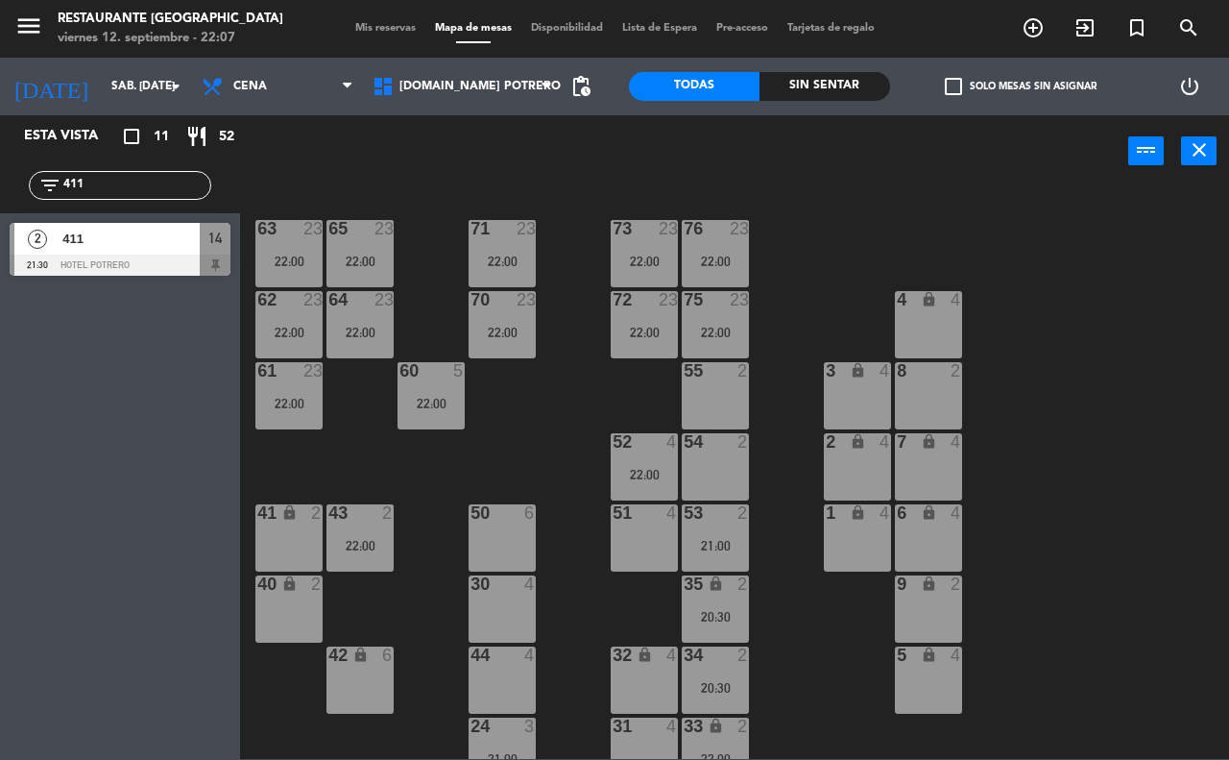
type input "411"
click at [168, 233] on span "411" at bounding box center [130, 239] width 137 height 20
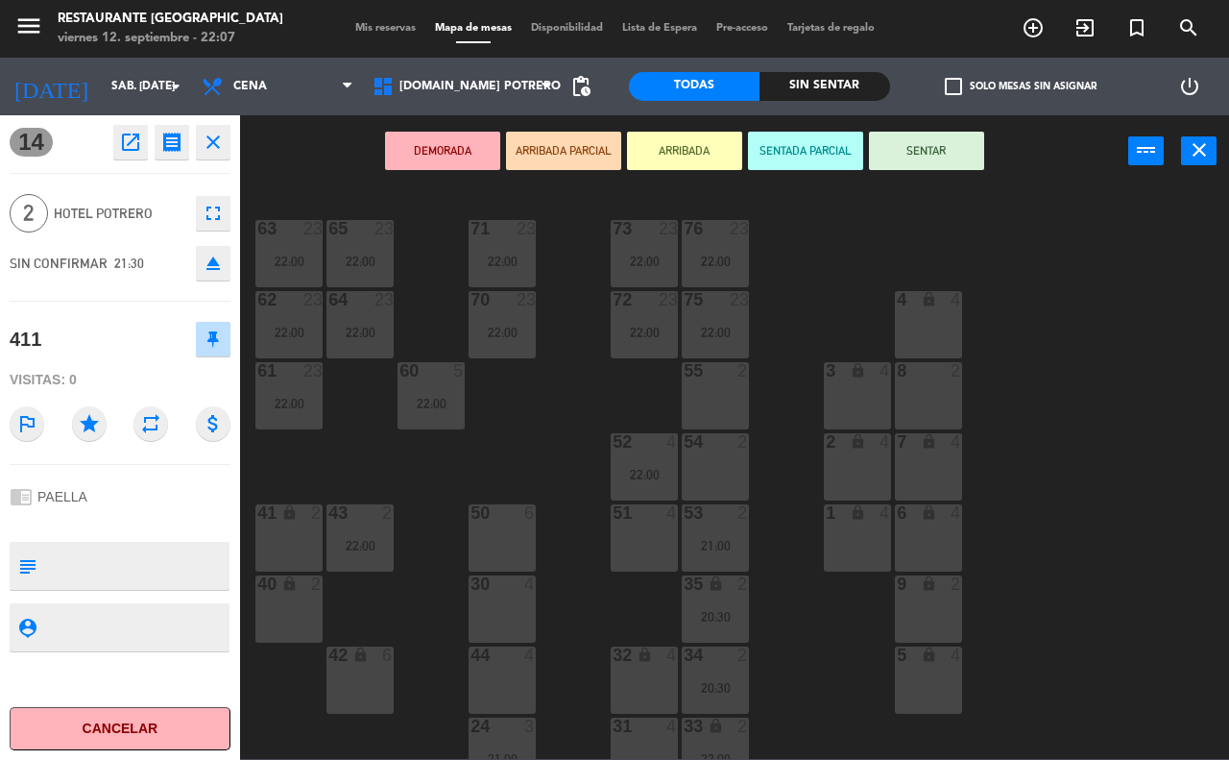
click at [346, 30] on span "Mis reservas" at bounding box center [386, 28] width 80 height 11
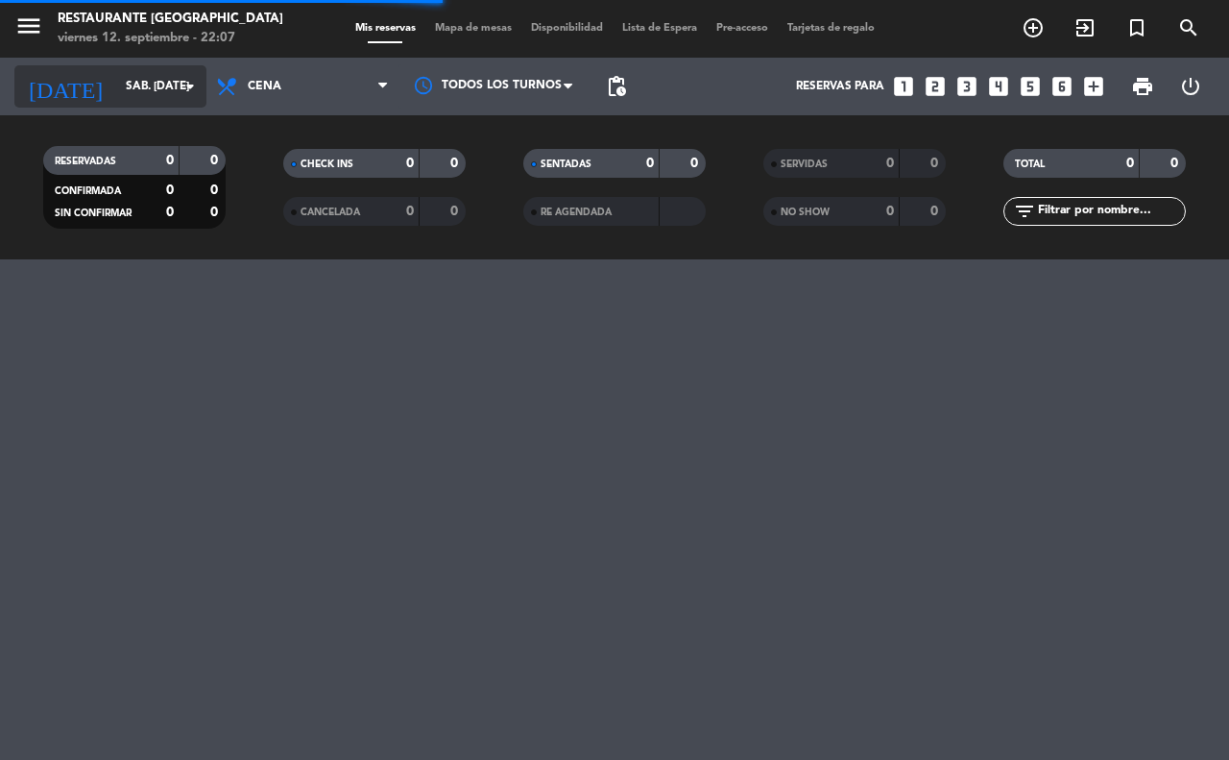
click at [183, 85] on icon "arrow_drop_down" at bounding box center [190, 86] width 23 height 23
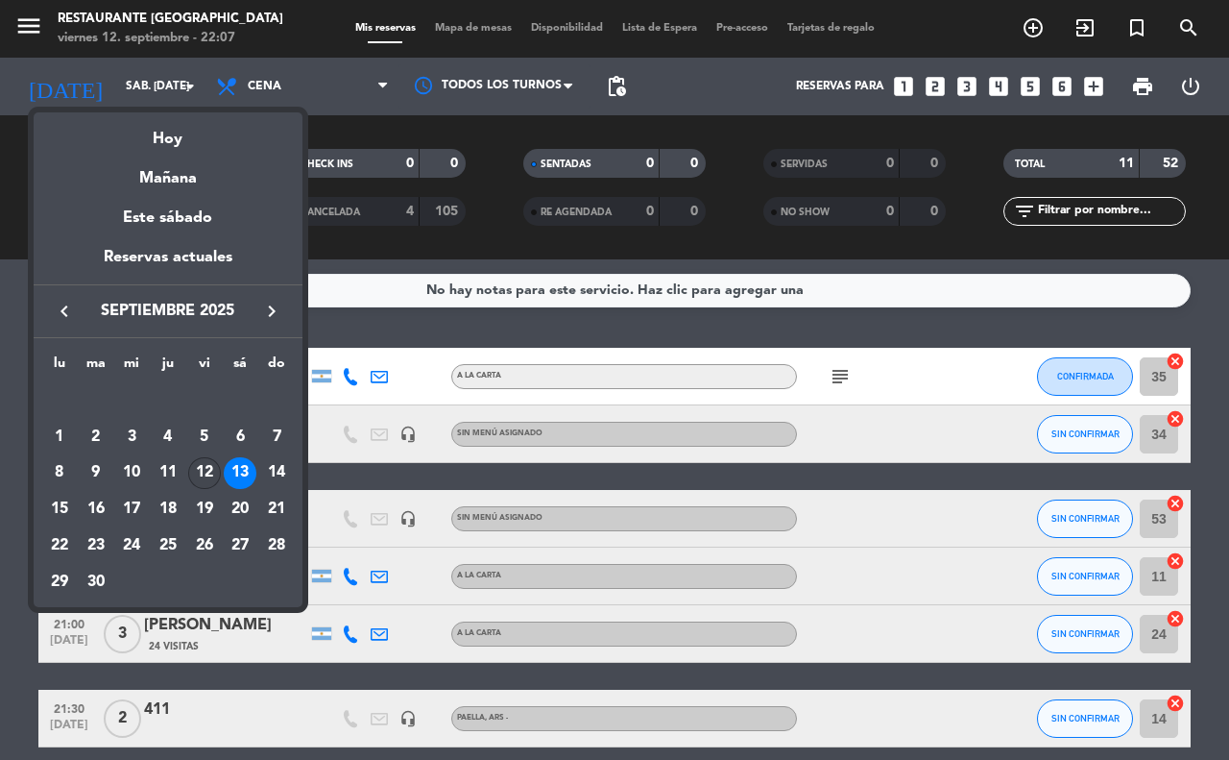
click at [189, 469] on div "12" at bounding box center [204, 473] width 33 height 33
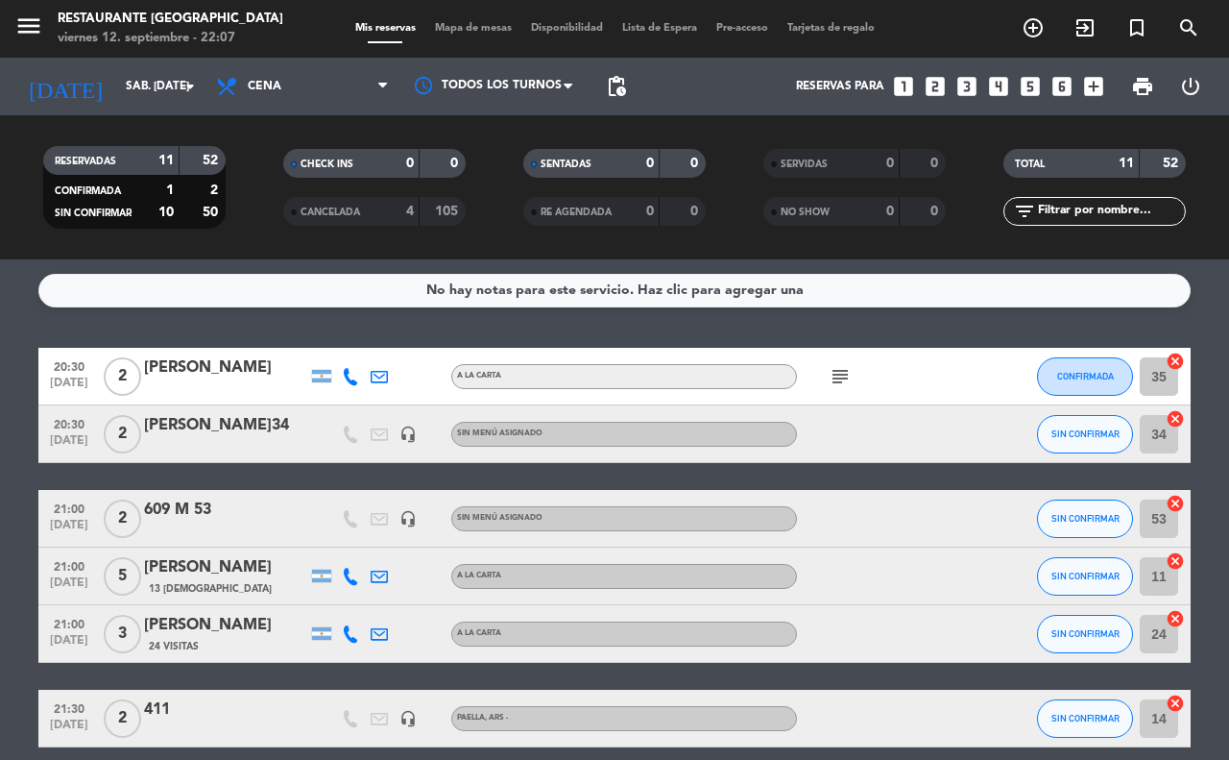
type input "vie. [DATE]"
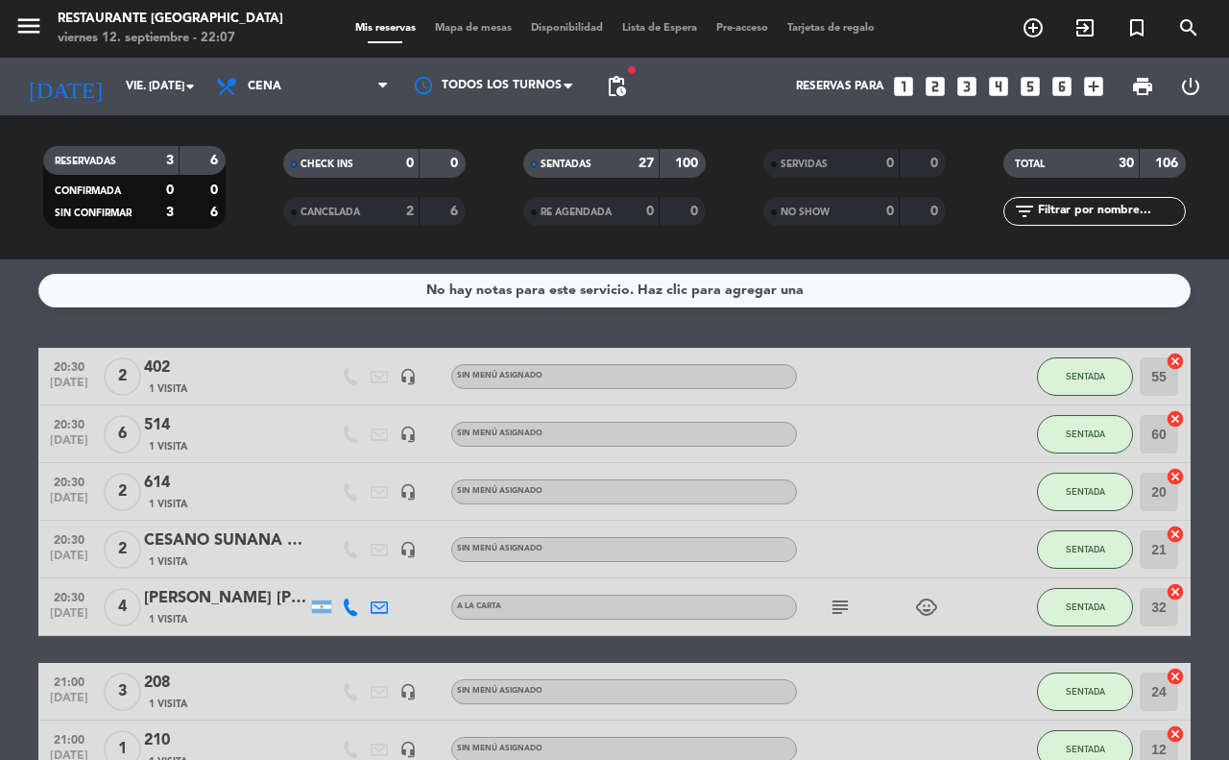
click at [848, 606] on icon "subject" at bounding box center [840, 606] width 23 height 23
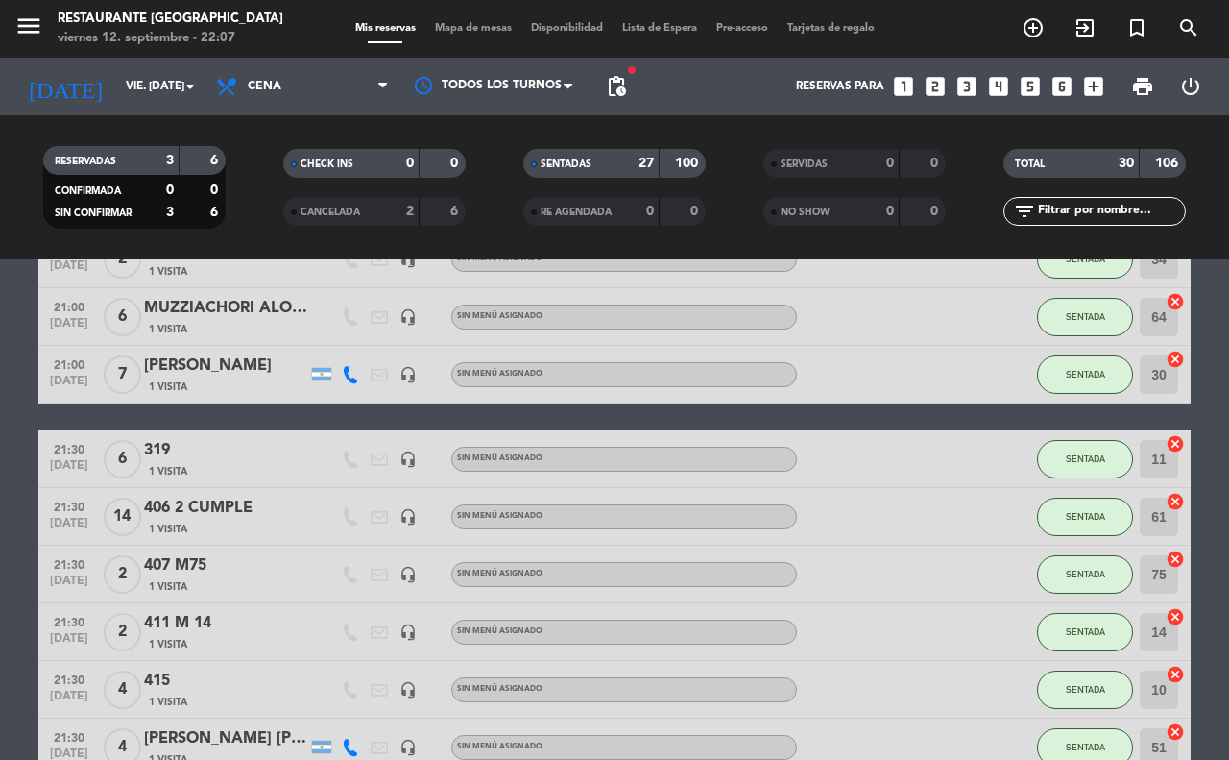
scroll to position [600, 0]
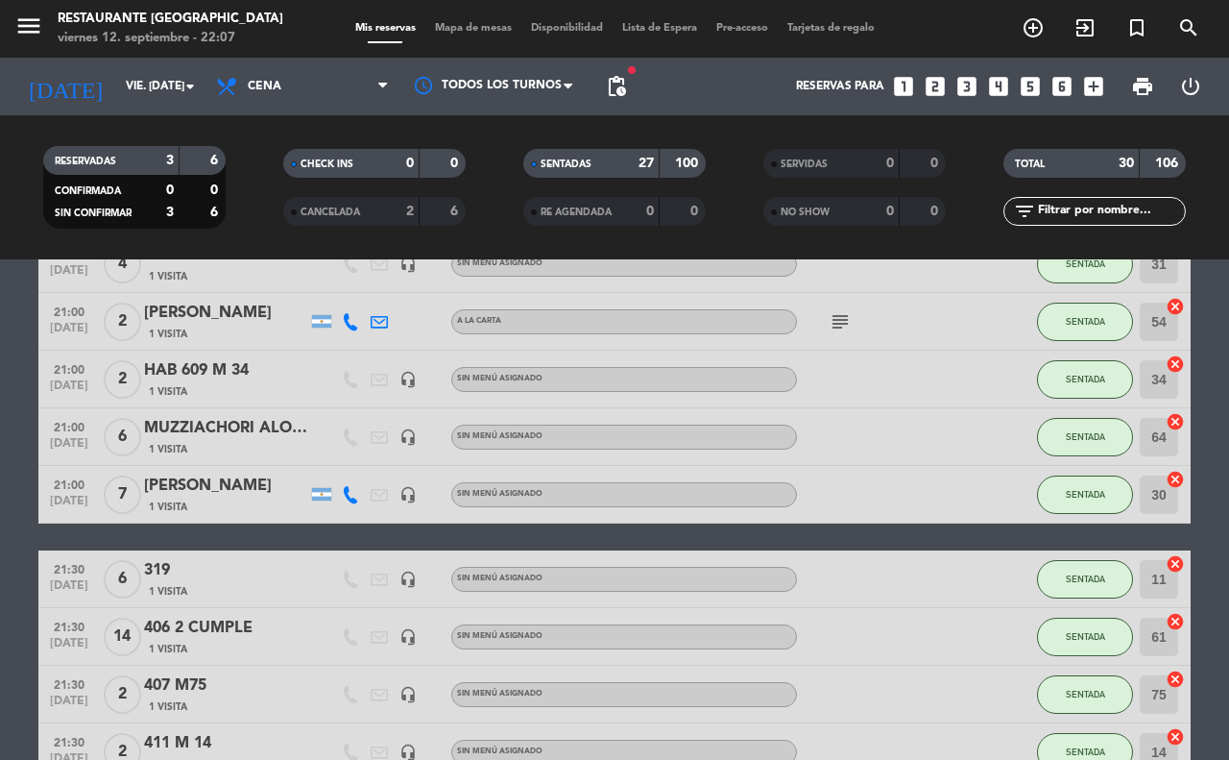
click at [838, 326] on icon "subject" at bounding box center [840, 321] width 23 height 23
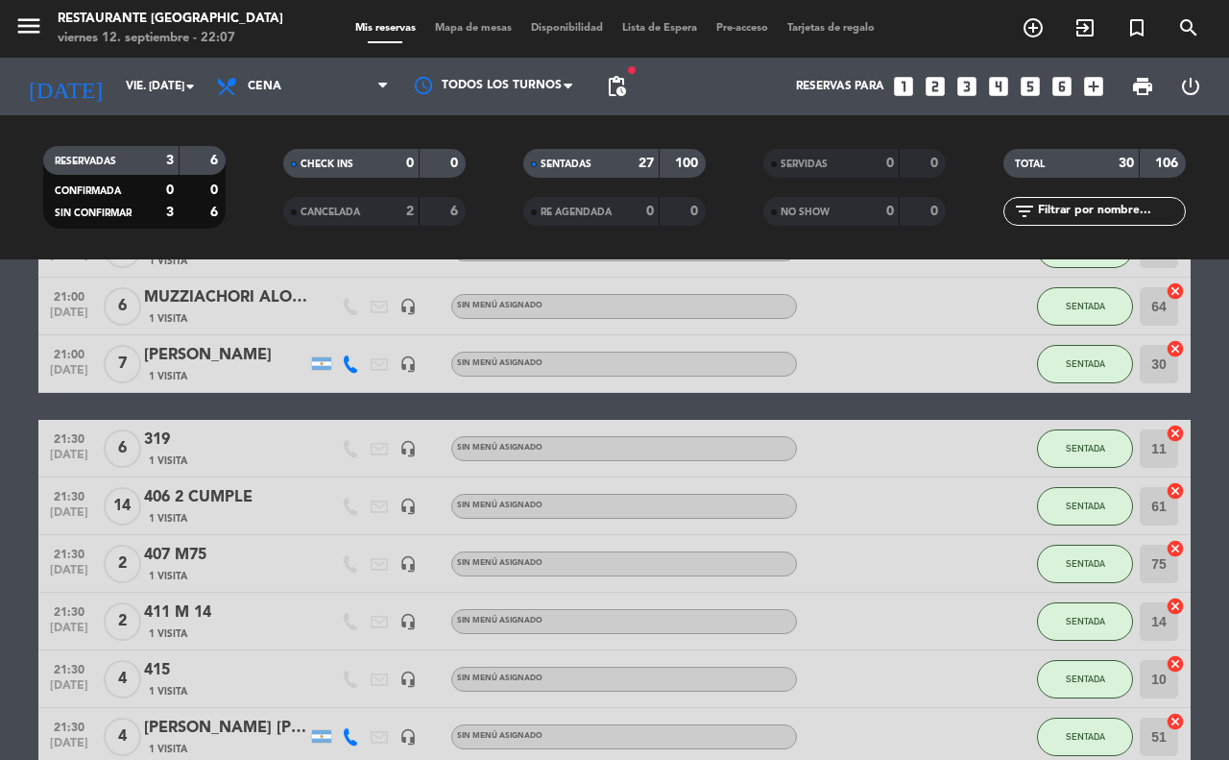
scroll to position [1080, 0]
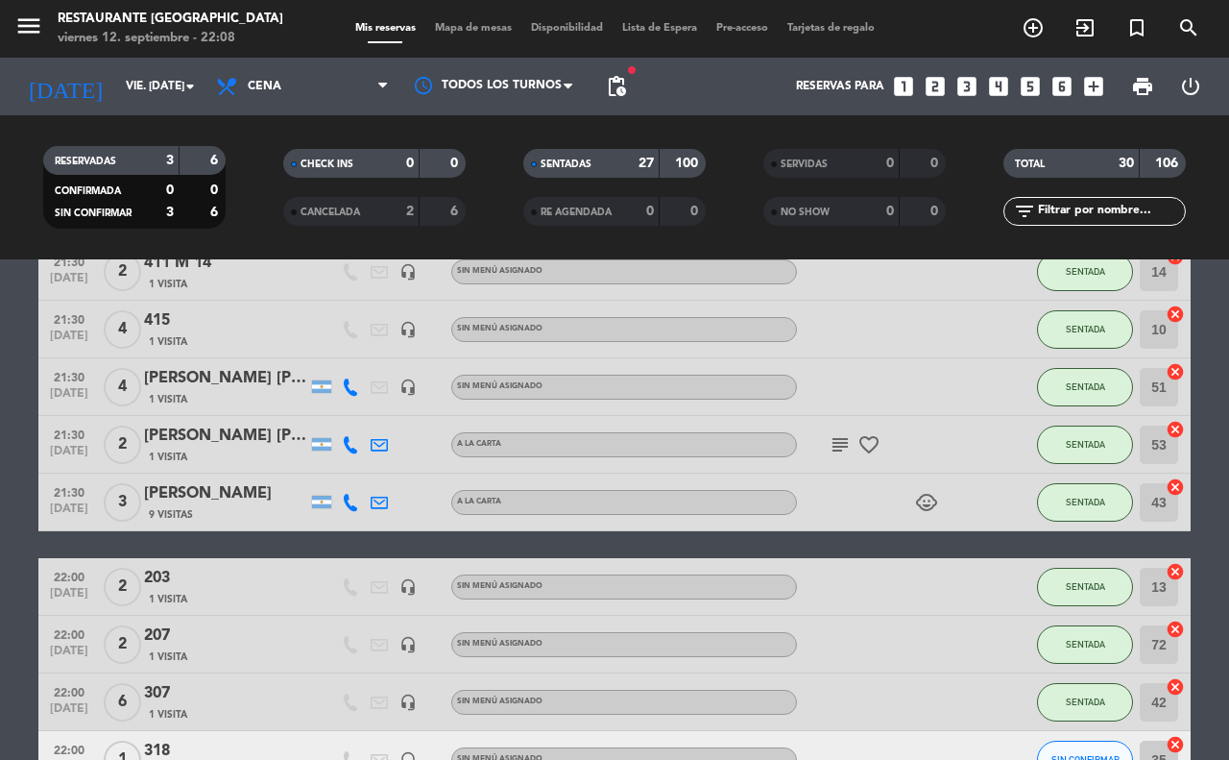
click at [842, 440] on icon "subject" at bounding box center [840, 444] width 23 height 23
click at [872, 444] on icon "favorite_border" at bounding box center [869, 444] width 23 height 23
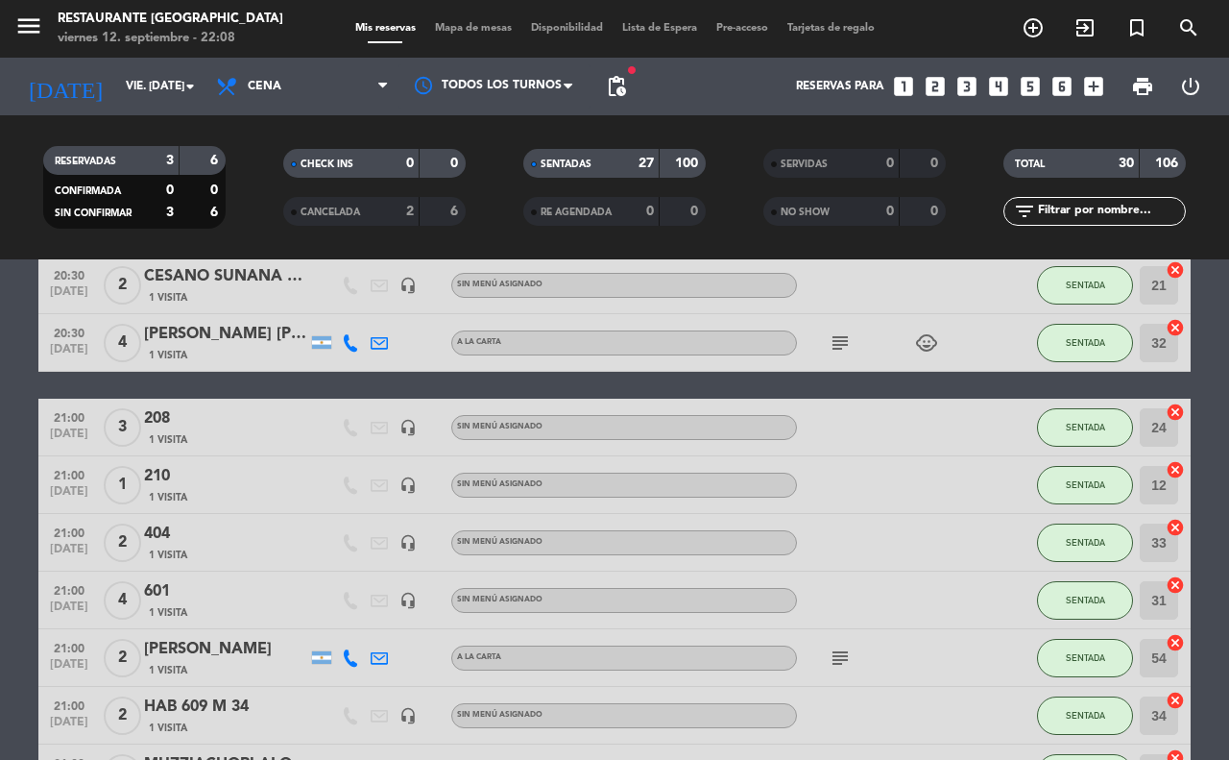
scroll to position [173, 0]
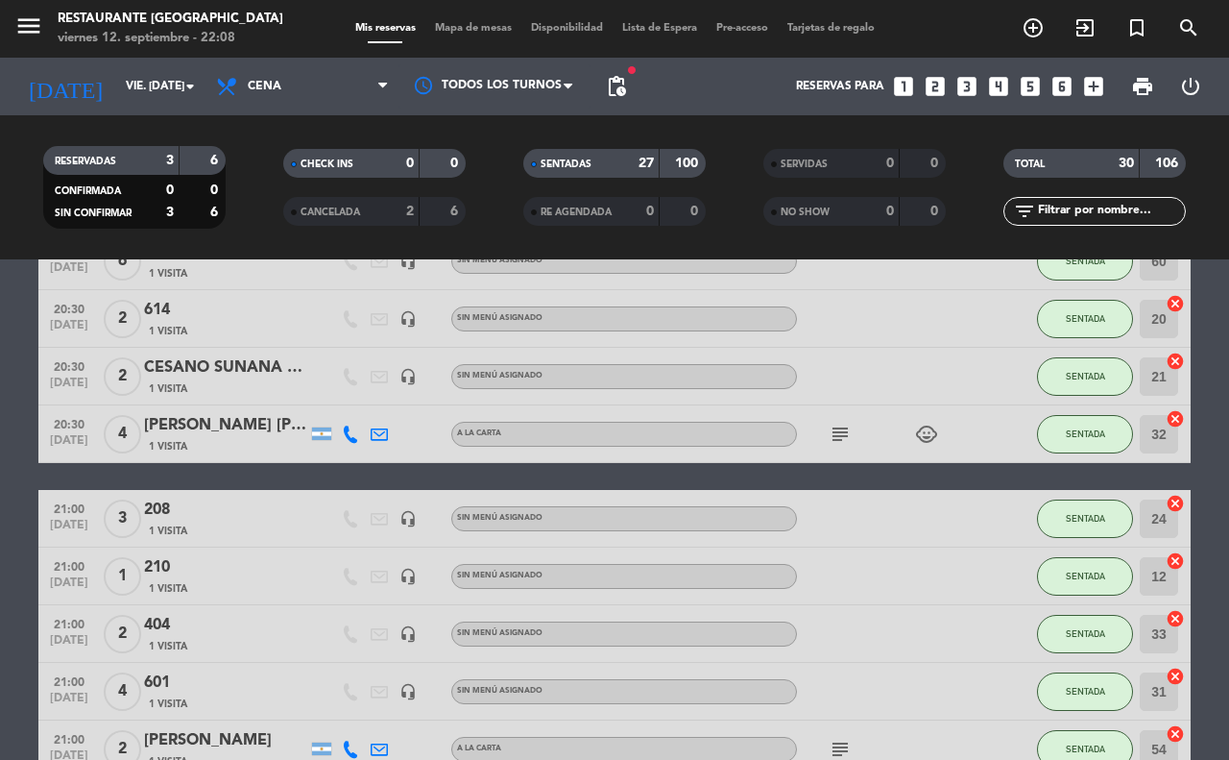
click at [430, 32] on span "Mapa de mesas" at bounding box center [473, 28] width 96 height 11
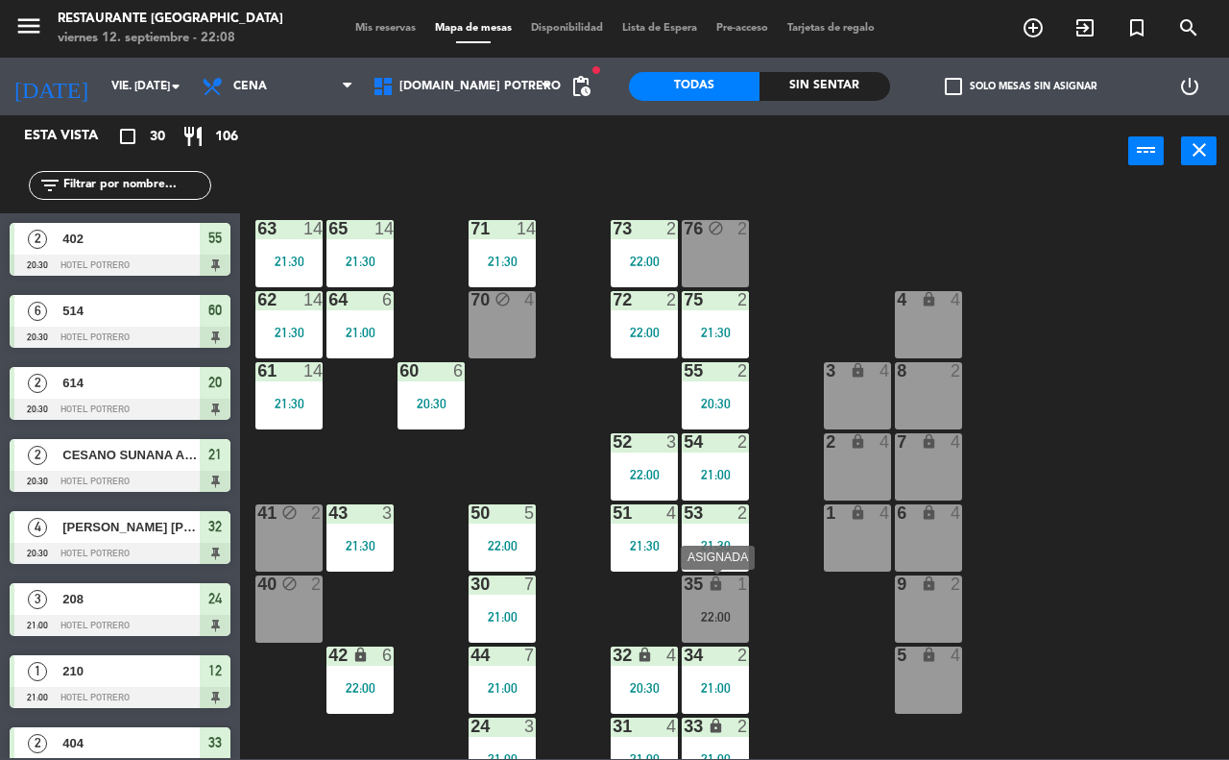
click at [722, 610] on div "22:00" at bounding box center [715, 616] width 67 height 13
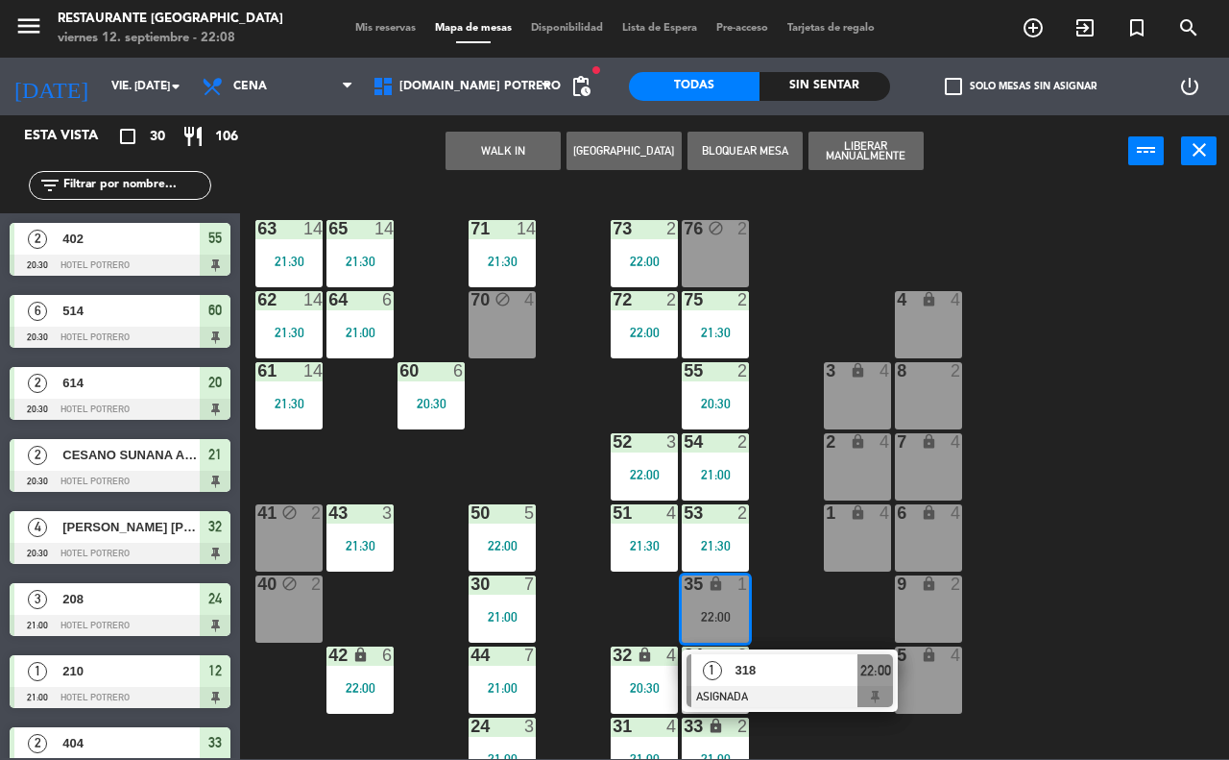
click at [855, 610] on div "65 14 21:30 71 14 21:30 73 2 22:00 76 block 2 63 14 21:30 64 6 21:00 62 14 21:3…" at bounding box center [741, 472] width 977 height 572
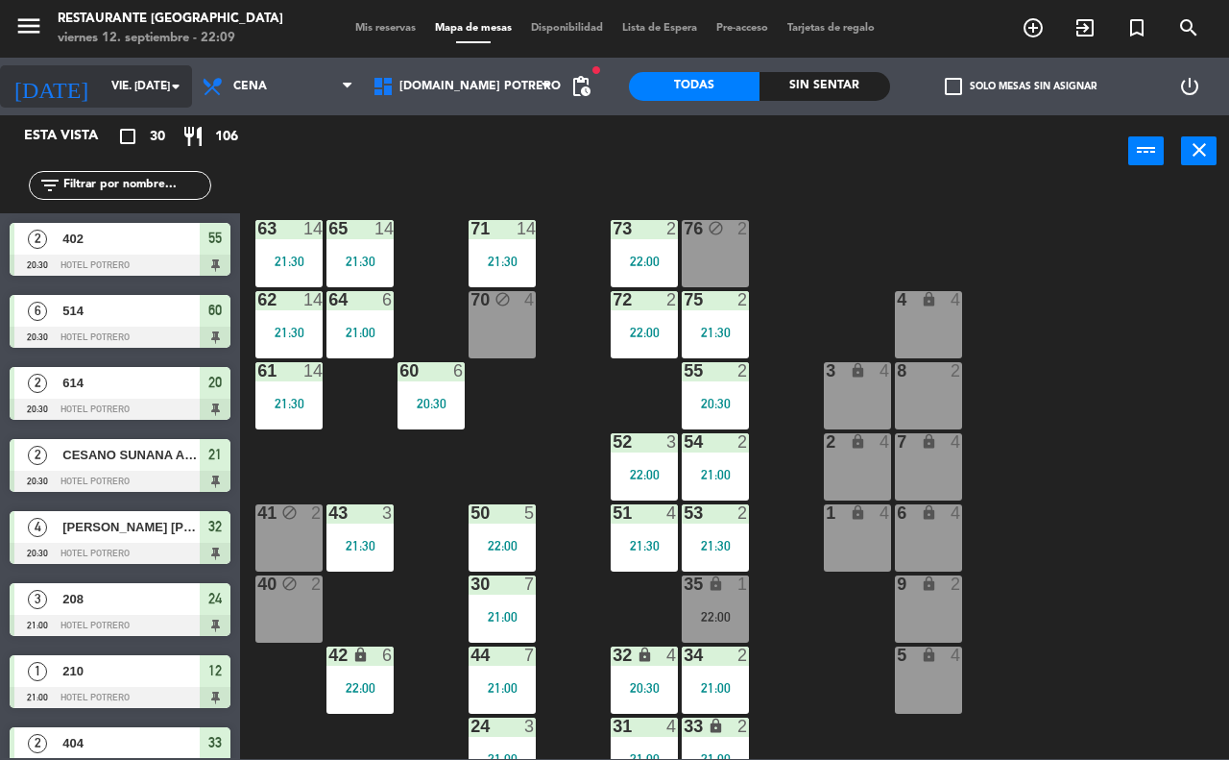
click at [159, 84] on input "vie. [DATE]" at bounding box center [178, 86] width 153 height 33
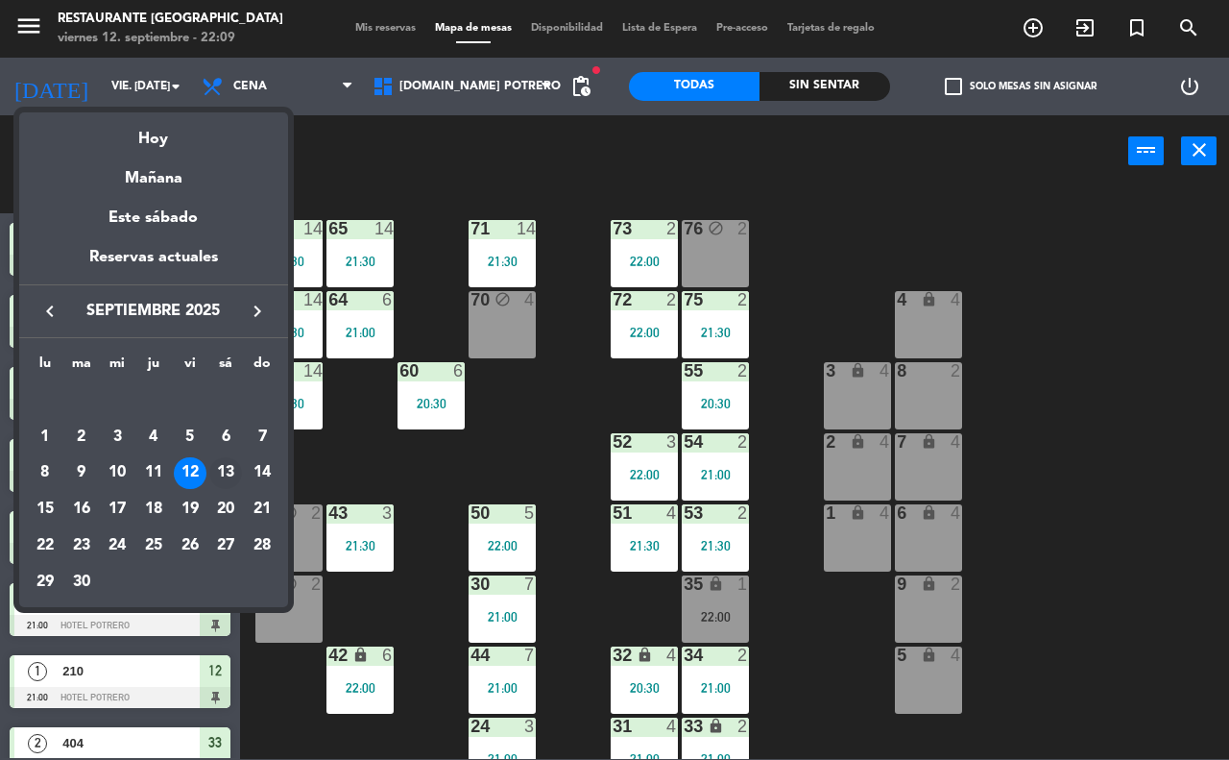
click at [226, 466] on div "13" at bounding box center [225, 473] width 33 height 33
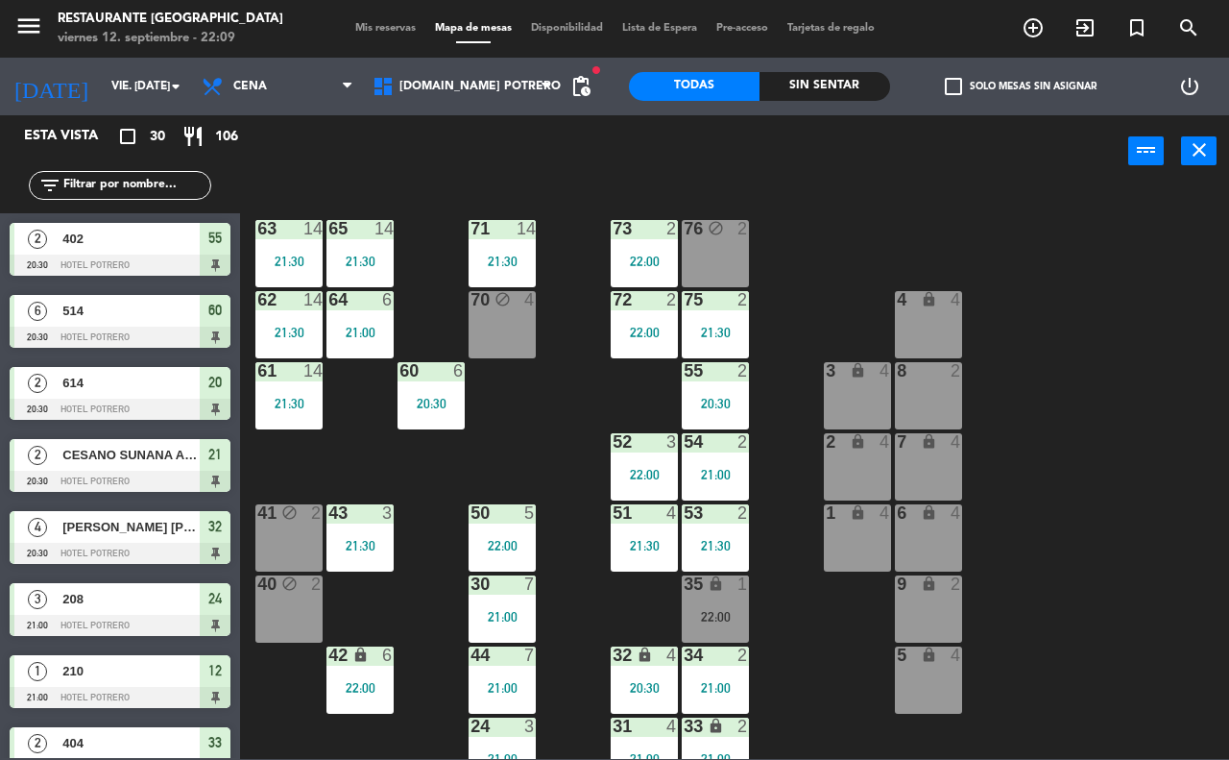
type input "sáb. [DATE]"
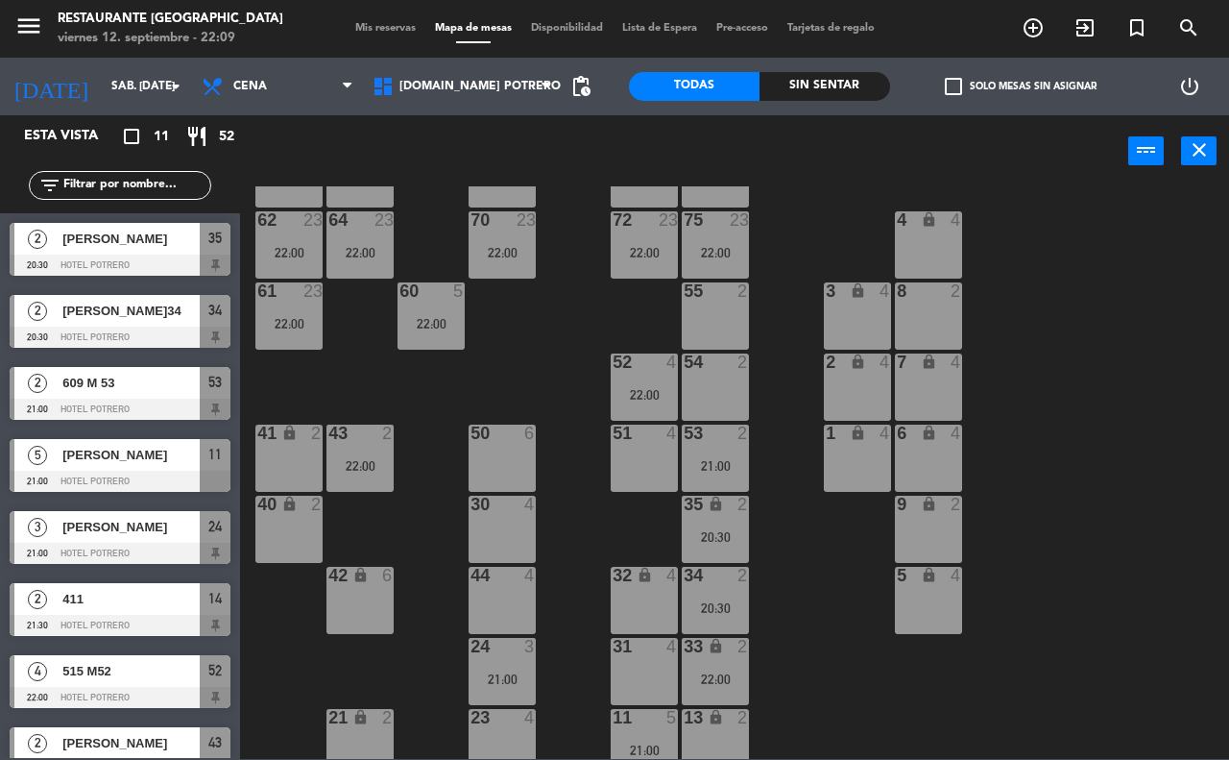
scroll to position [168, 0]
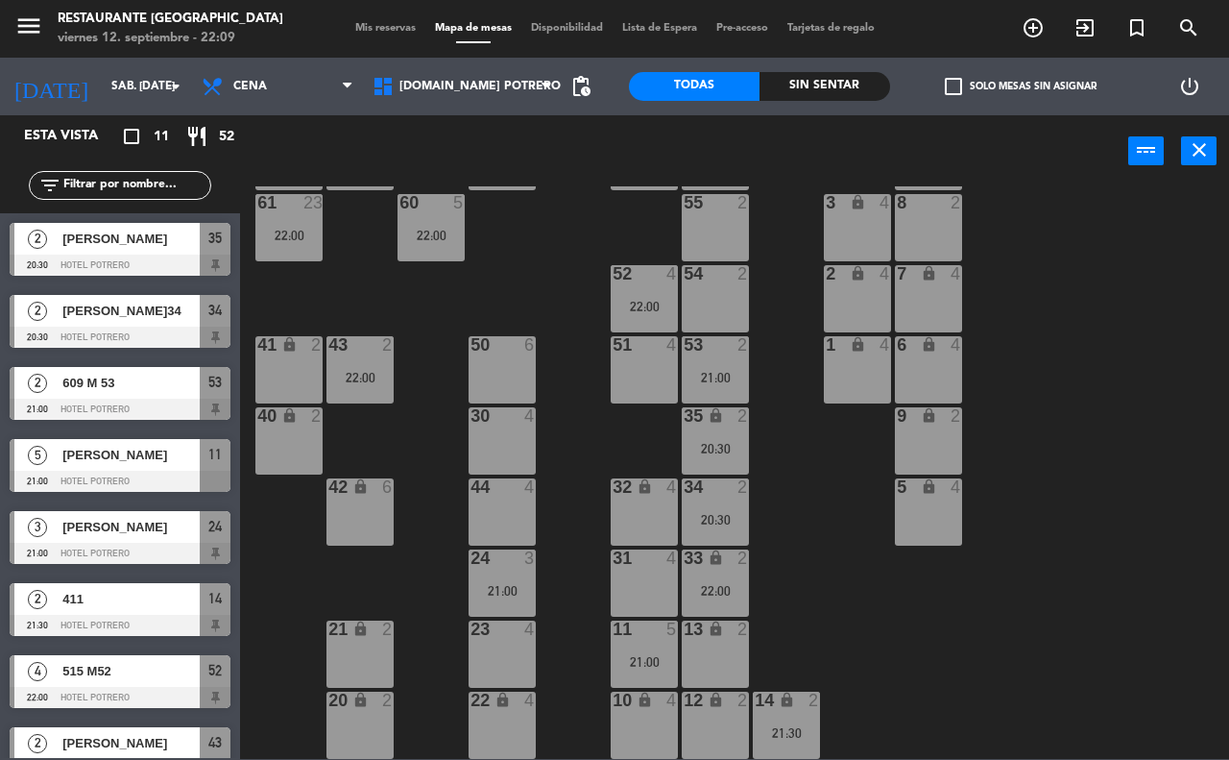
click at [702, 644] on div "13 lock 2" at bounding box center [715, 653] width 67 height 67
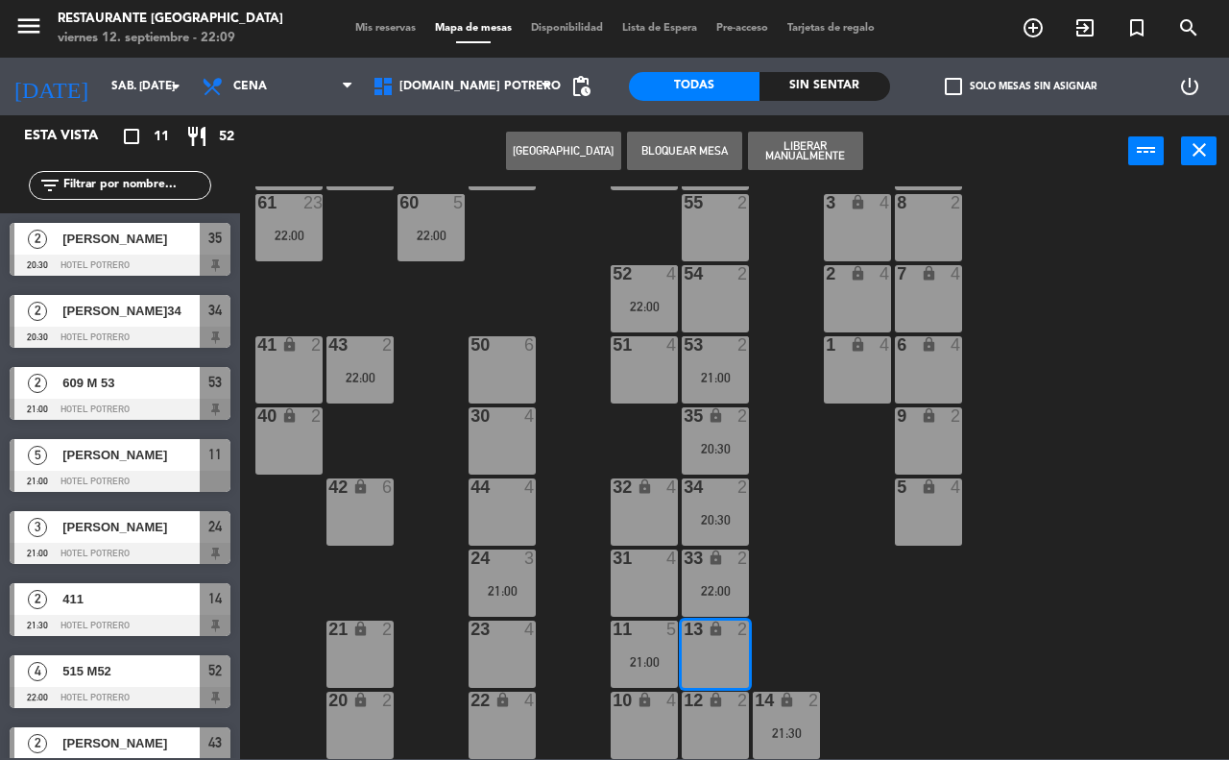
click at [581, 149] on button "[GEOGRAPHIC_DATA]" at bounding box center [563, 151] width 115 height 38
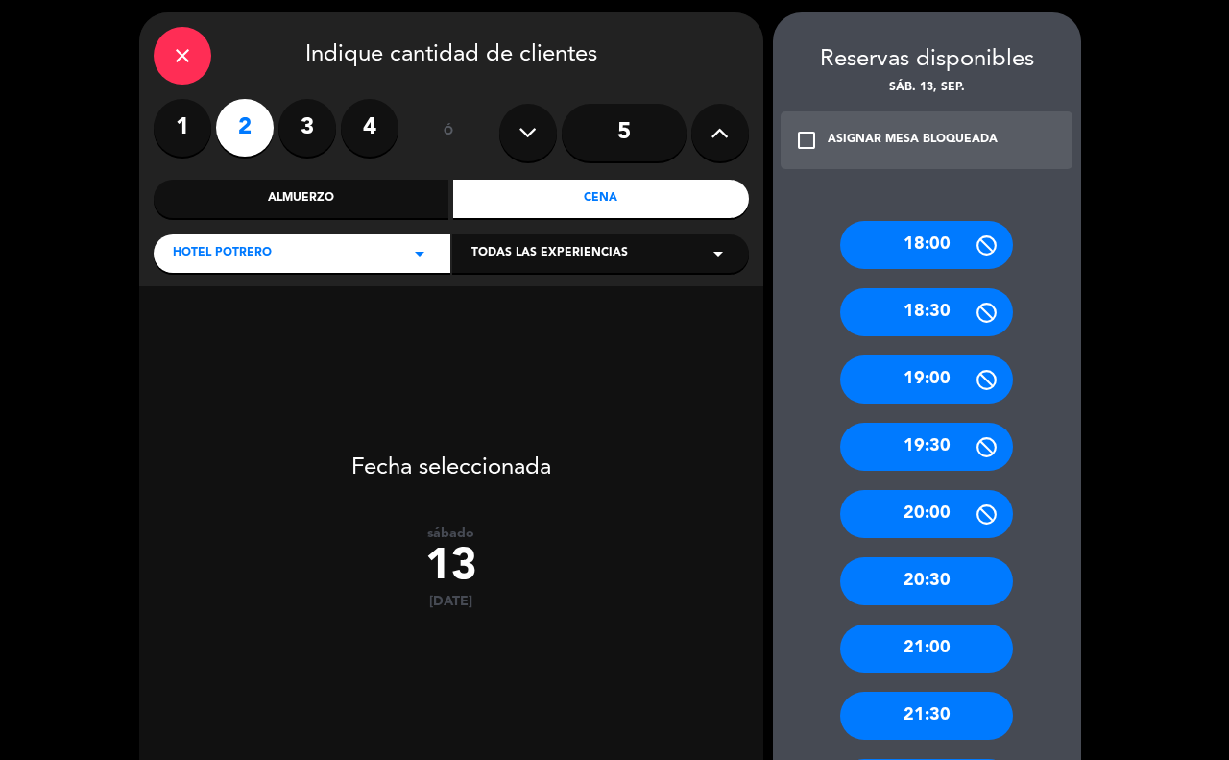
scroll to position [120, 0]
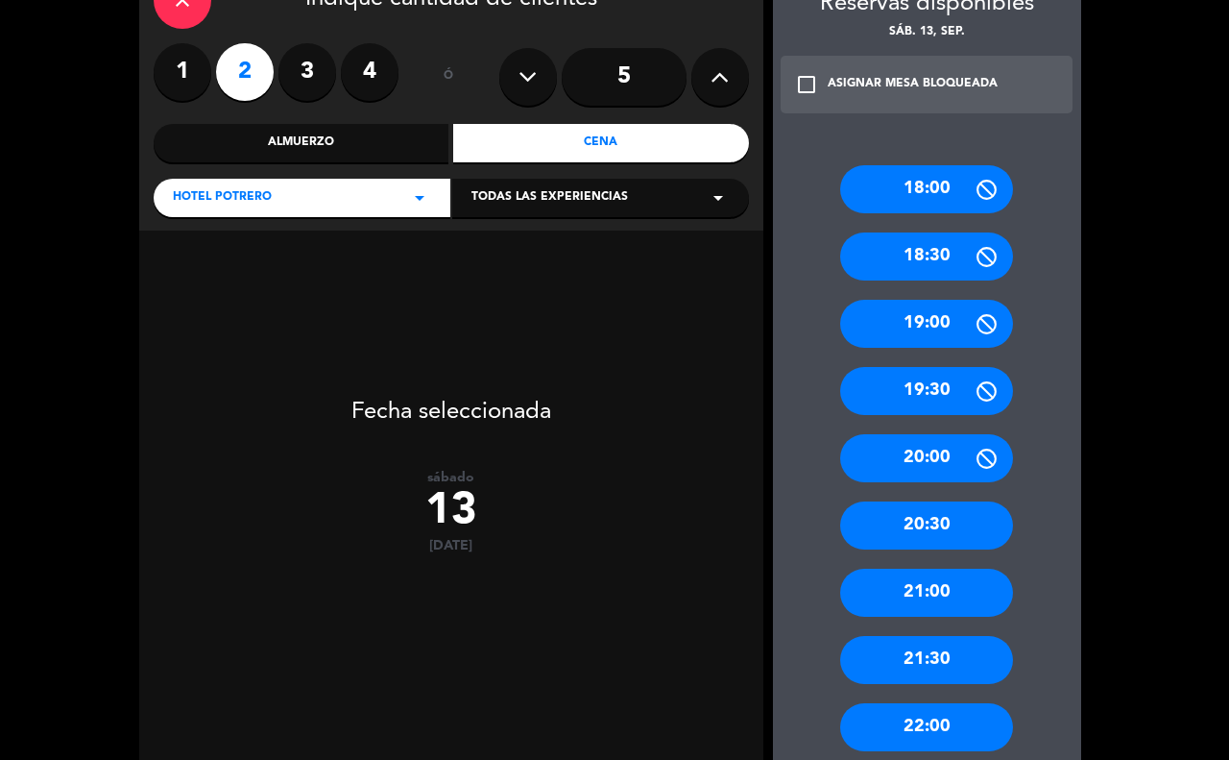
click at [928, 592] on div "21:00" at bounding box center [926, 592] width 173 height 48
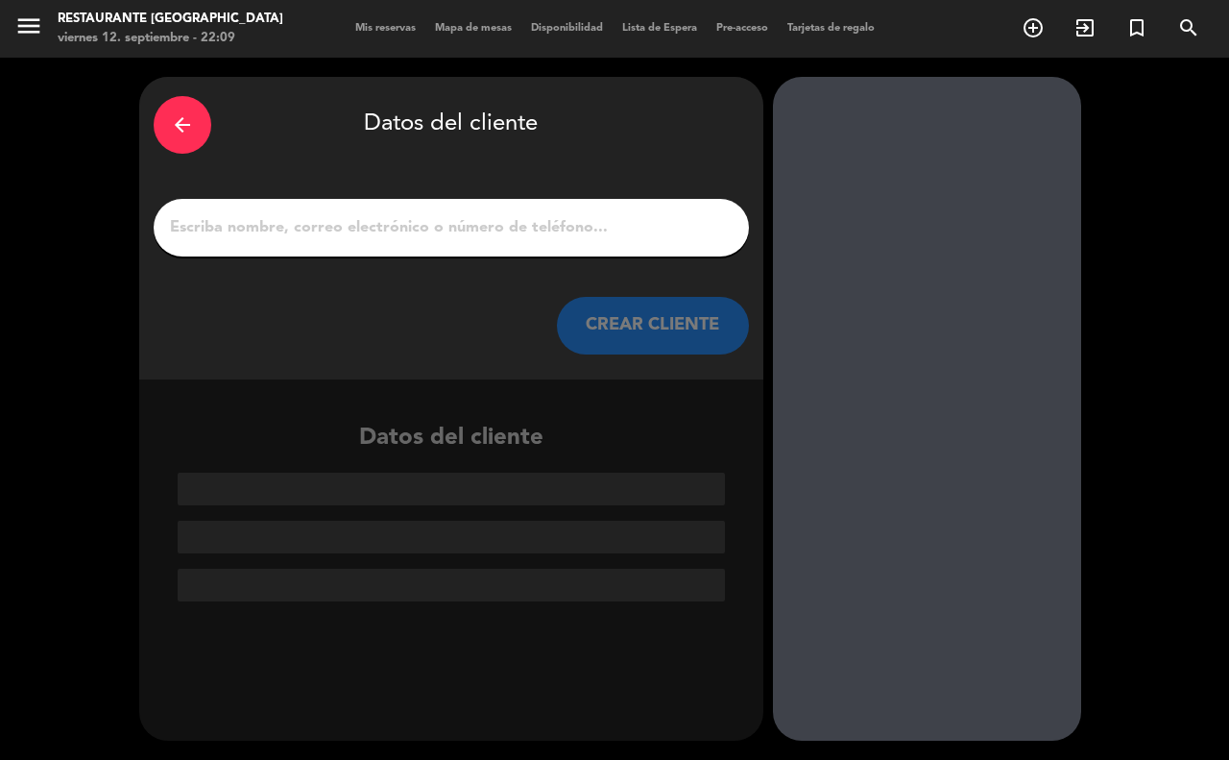
scroll to position [0, 0]
click at [199, 214] on input "1" at bounding box center [451, 227] width 567 height 27
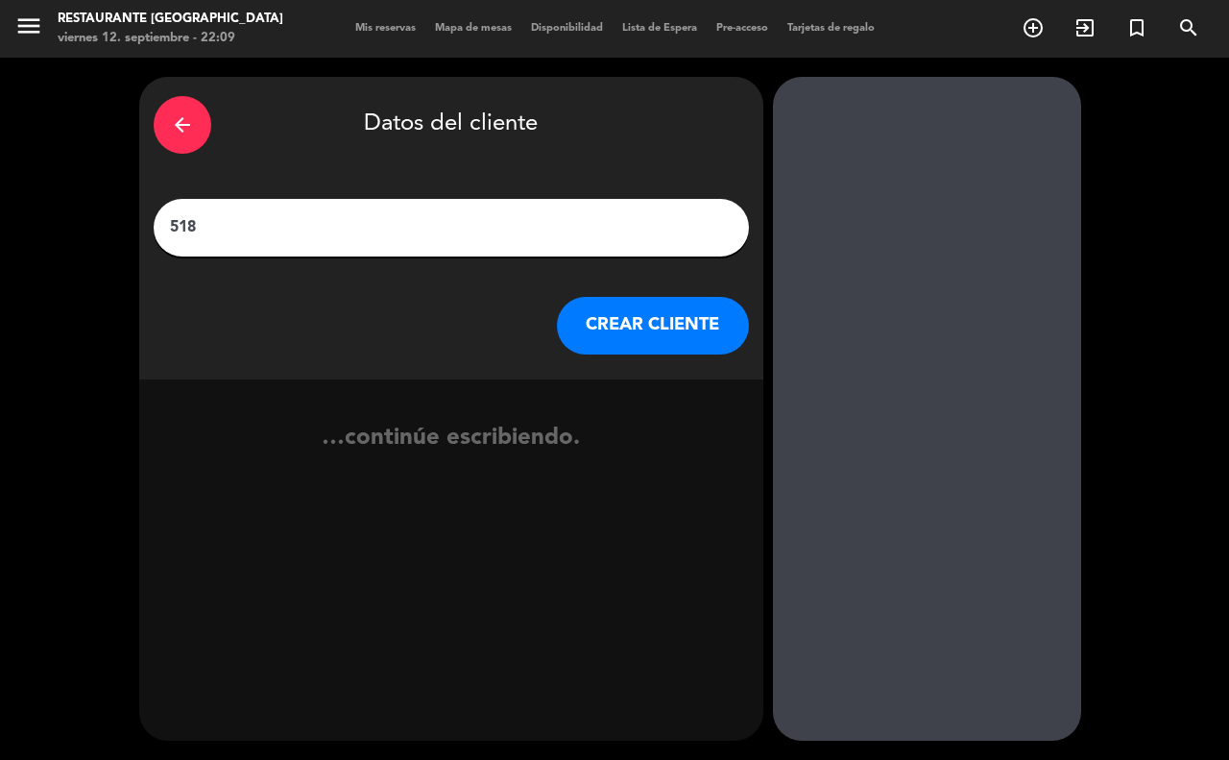
type input "518"
click at [637, 331] on button "CREAR CLIENTE" at bounding box center [653, 326] width 192 height 58
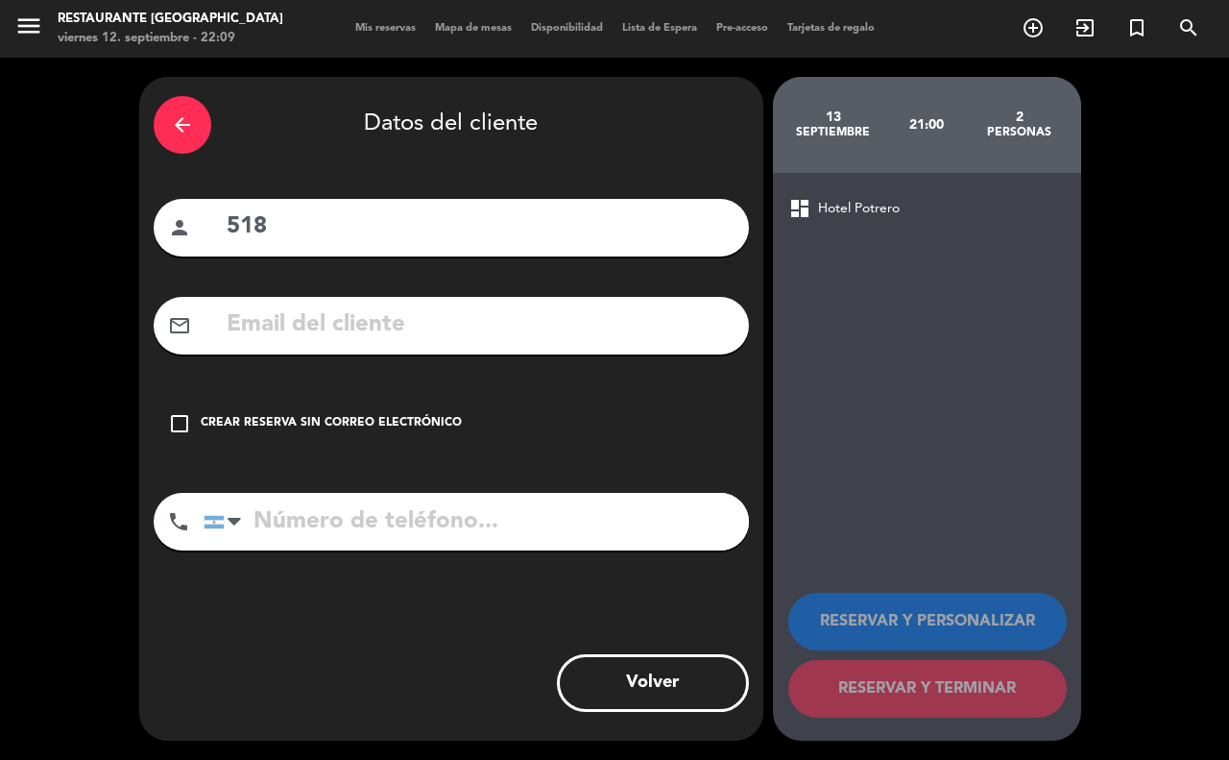
click at [182, 430] on icon "check_box_outline_blank" at bounding box center [179, 423] width 23 height 23
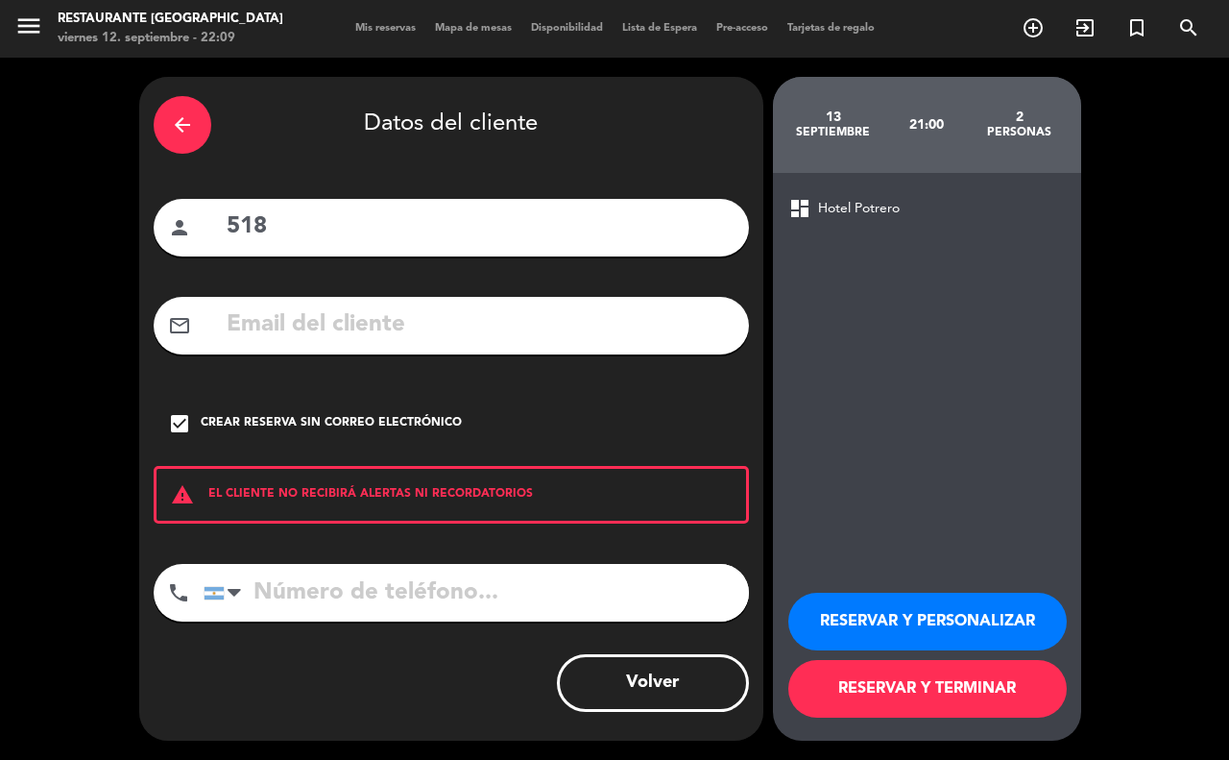
click at [846, 683] on button "RESERVAR Y TERMINAR" at bounding box center [927, 689] width 278 height 58
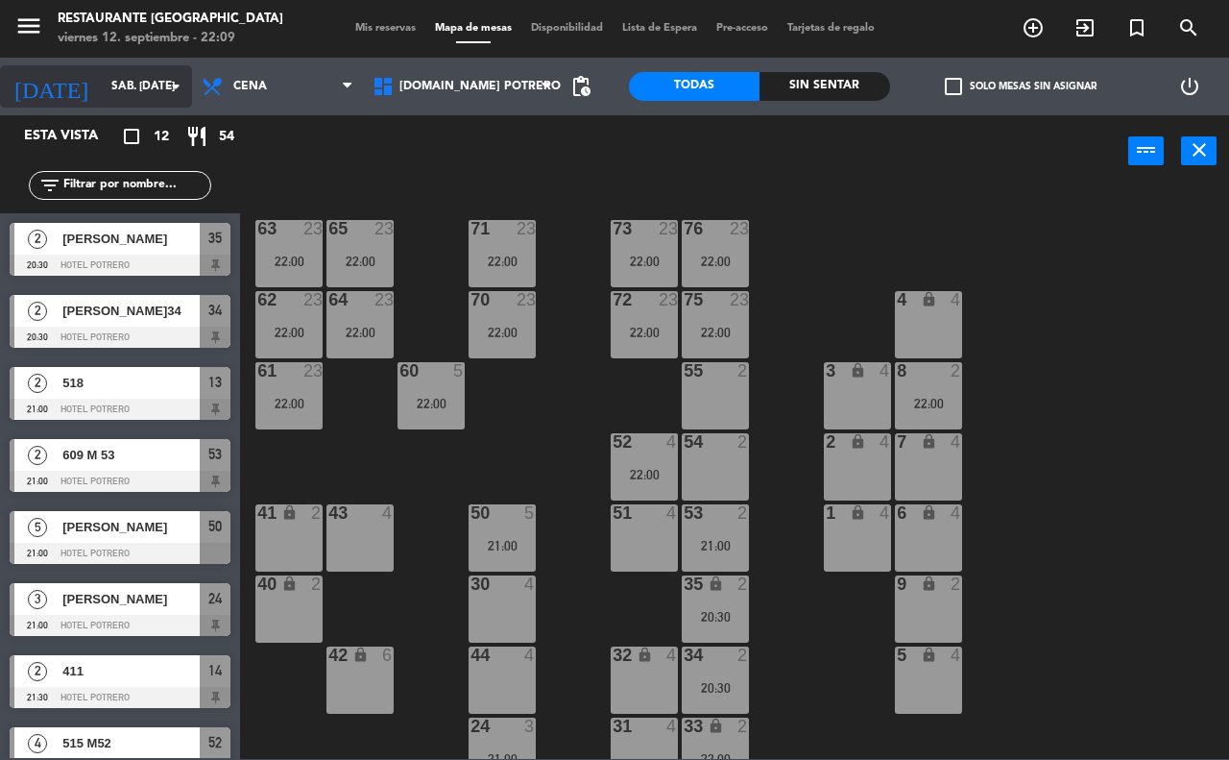
click at [122, 88] on input "sáb. [DATE]" at bounding box center [178, 86] width 153 height 33
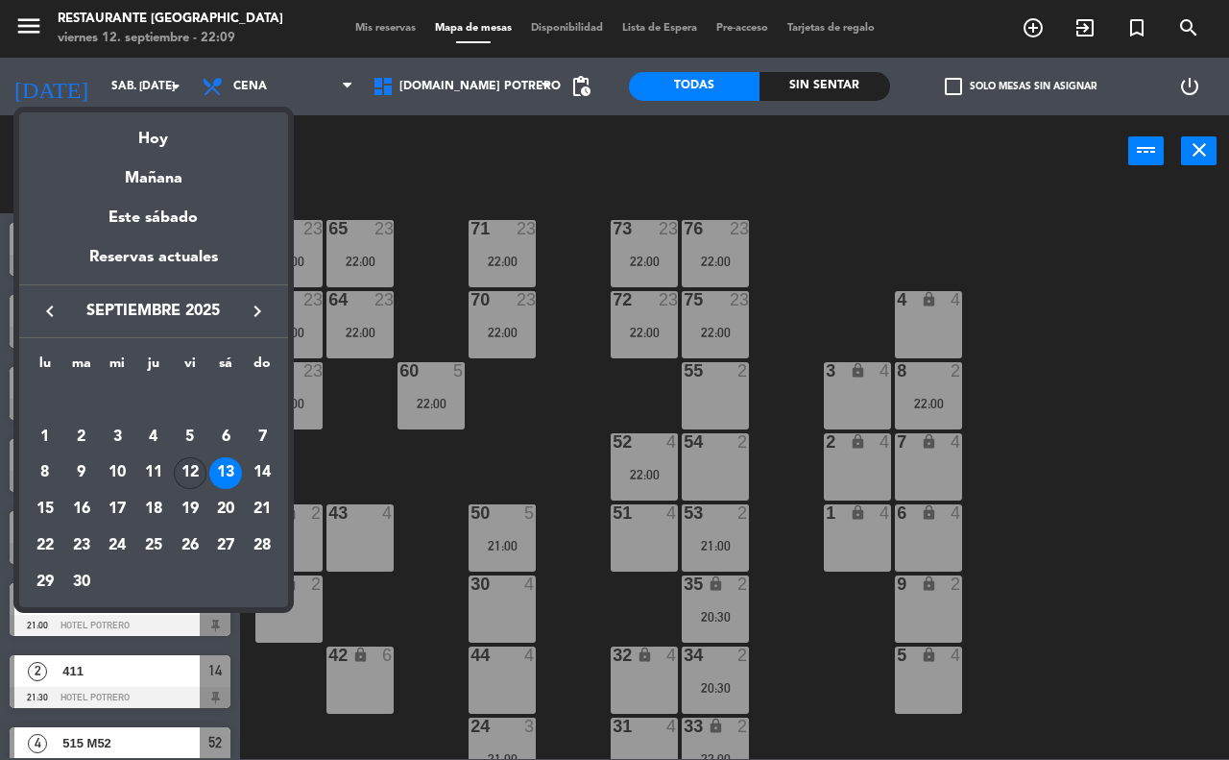
click at [197, 471] on div "12" at bounding box center [190, 473] width 33 height 33
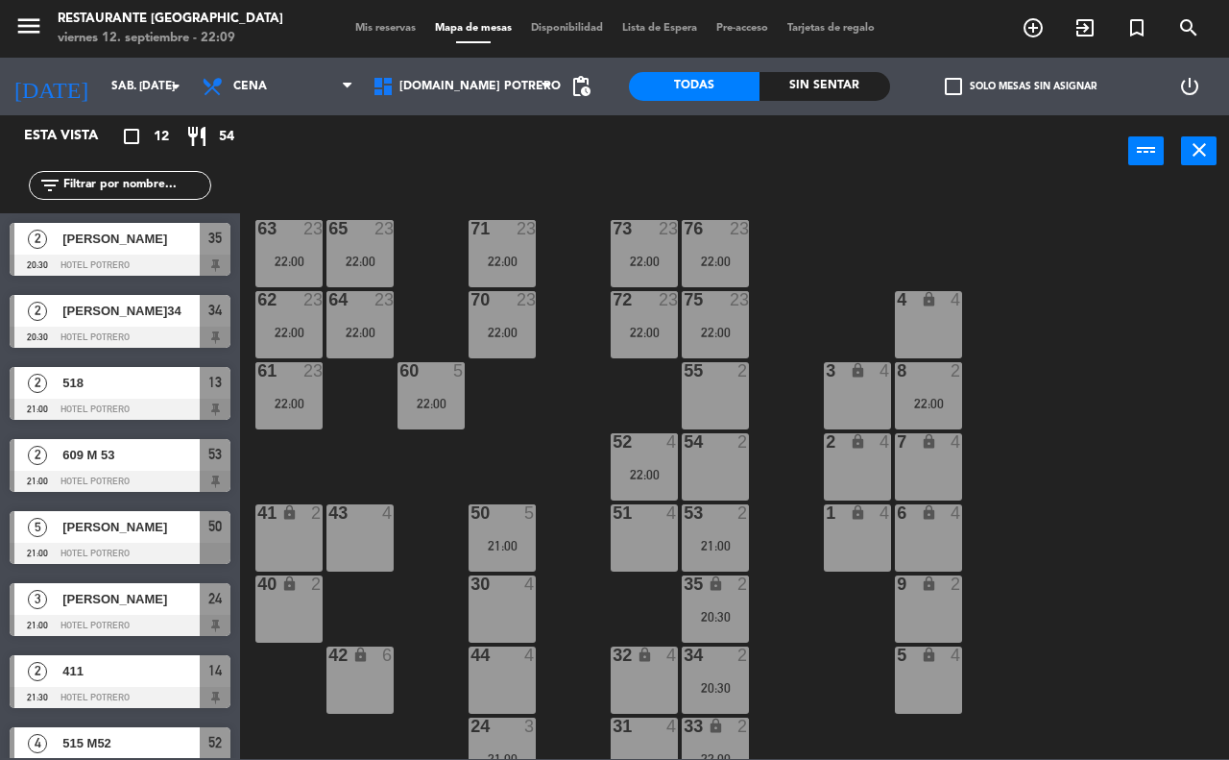
type input "vie. [DATE]"
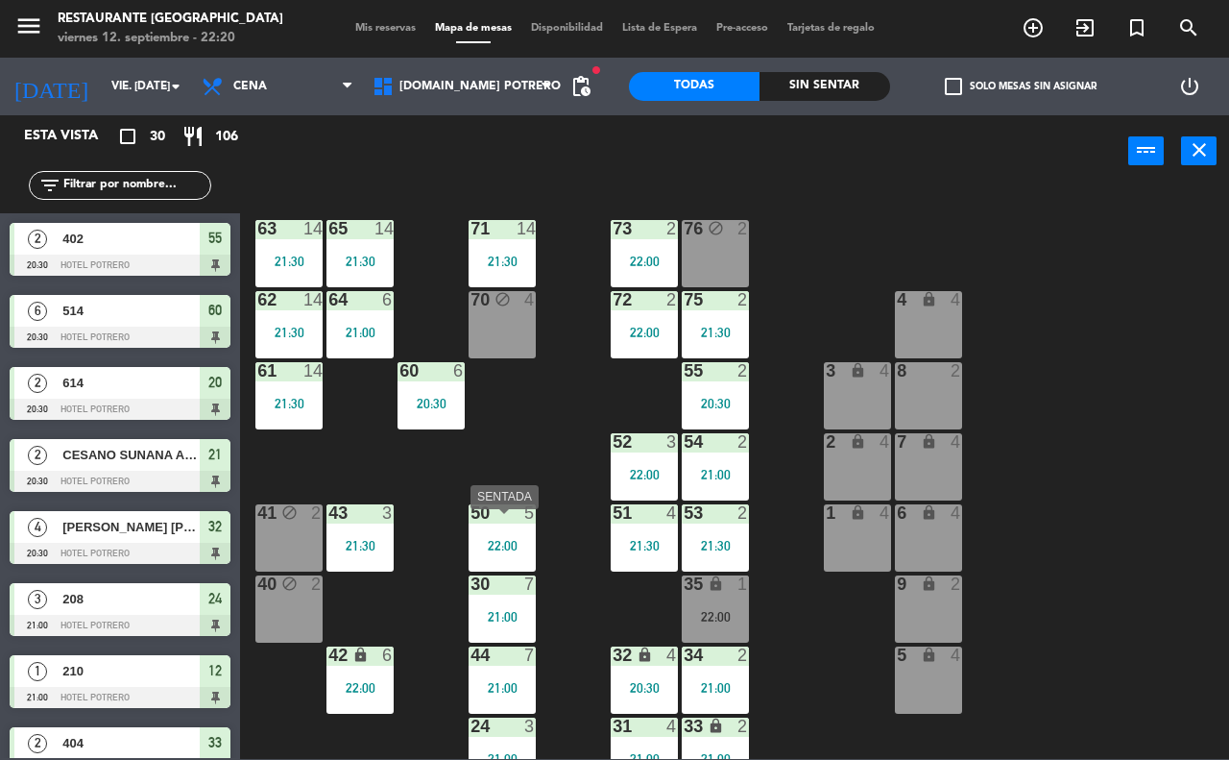
scroll to position [168, 0]
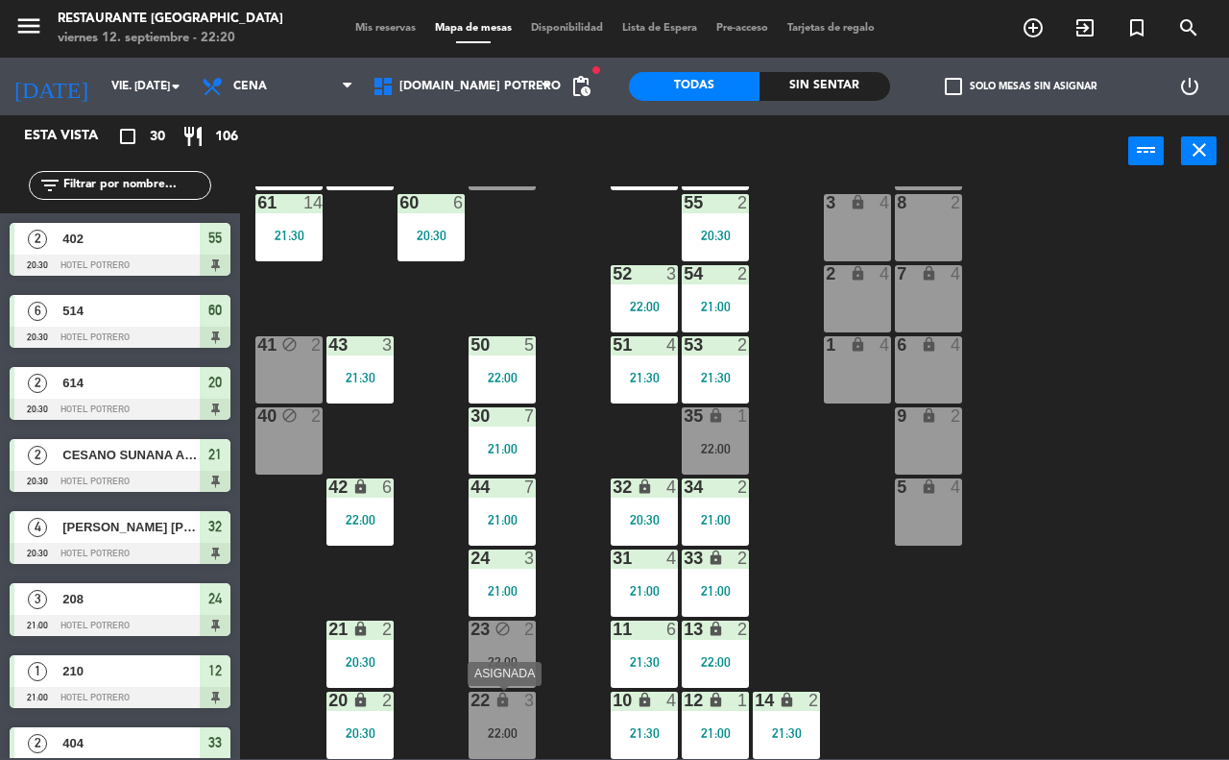
click at [499, 717] on div "22 lock 3 22:00" at bounding box center [502, 724] width 67 height 67
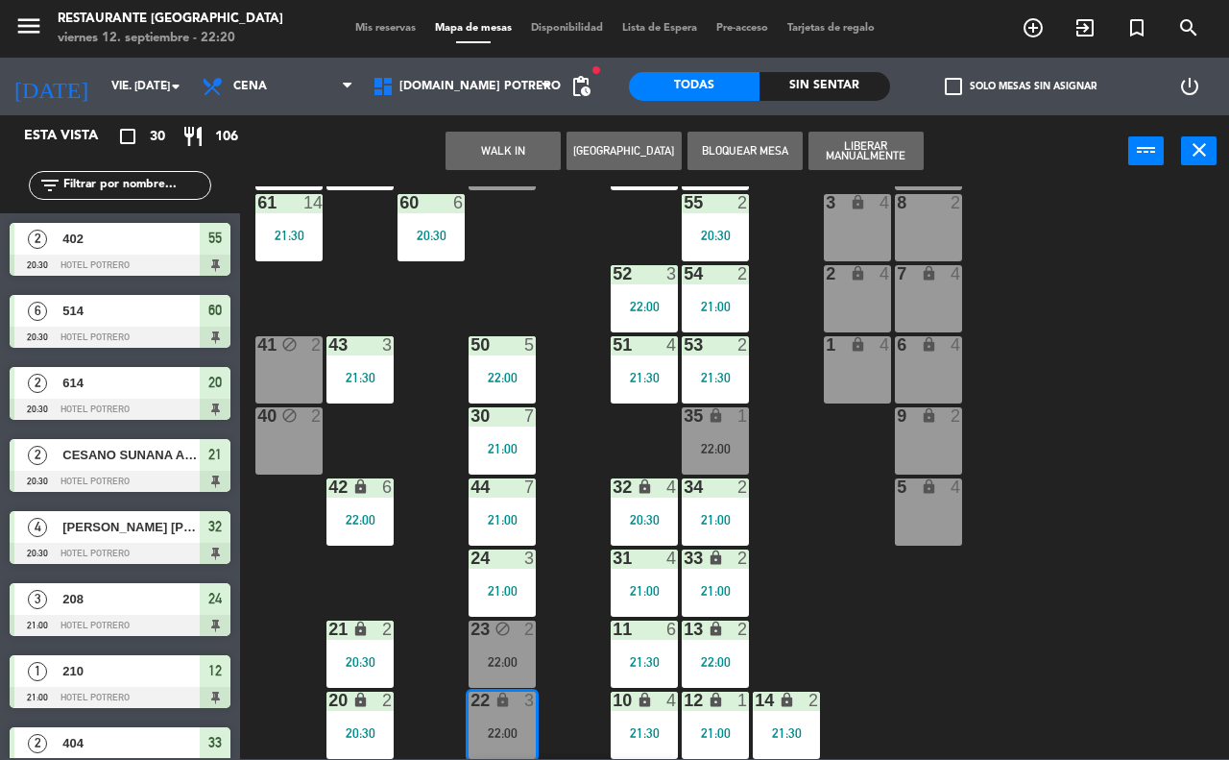
scroll to position [237, 0]
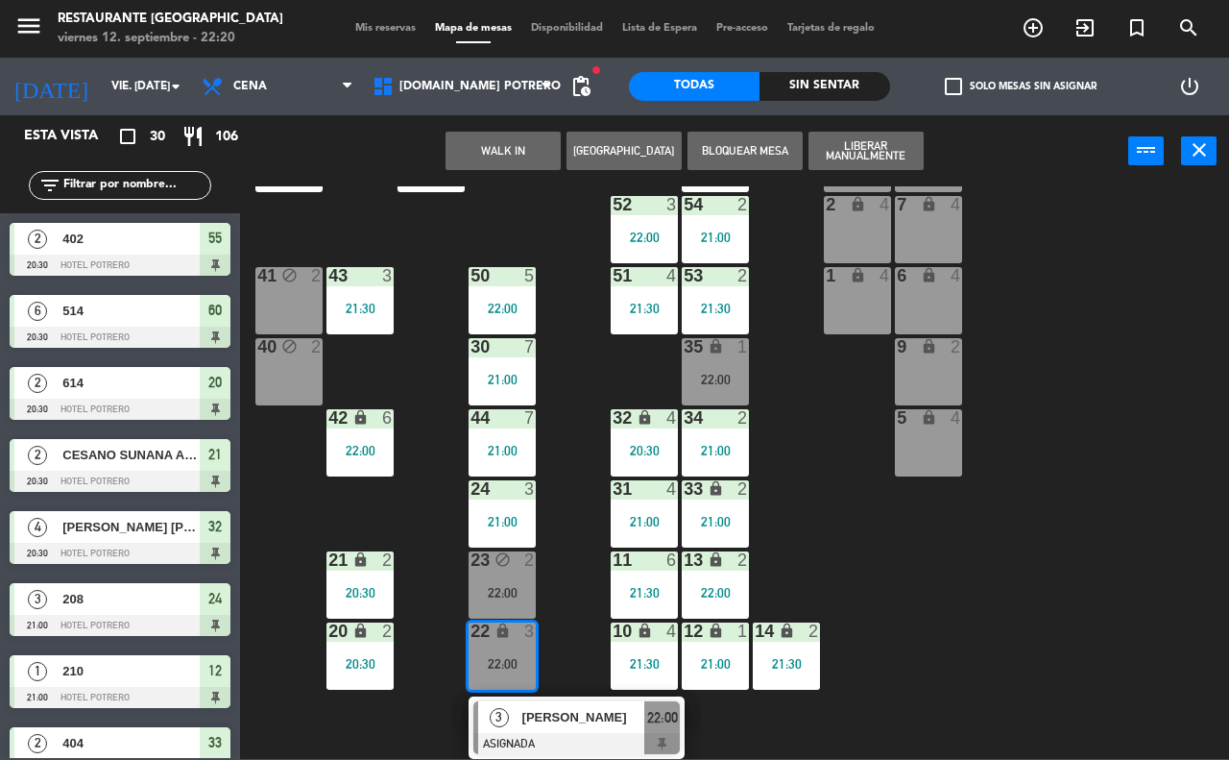
click at [855, 534] on div "65 14 21:30 71 14 21:30 73 2 22:00 76 block 2 63 14 21:30 64 6 21:00 62 14 21:3…" at bounding box center [741, 472] width 977 height 572
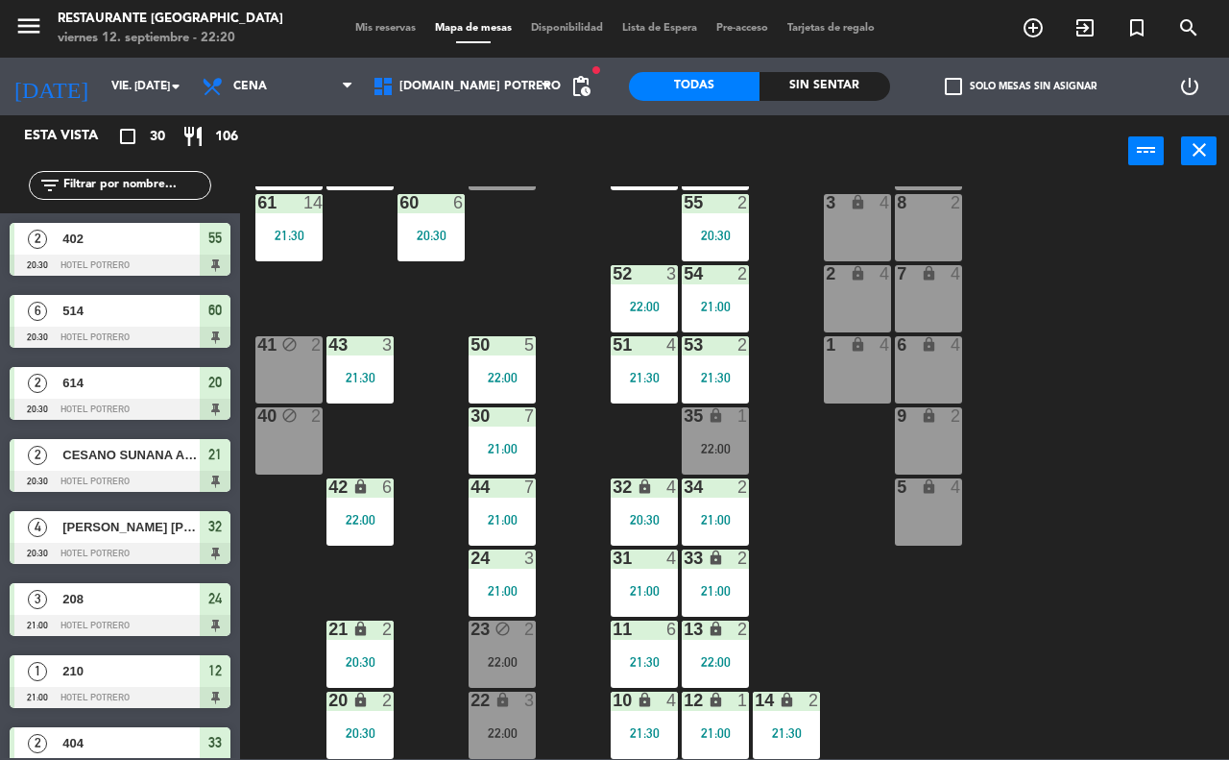
click at [688, 438] on div "35 lock 1 22:00" at bounding box center [715, 440] width 67 height 67
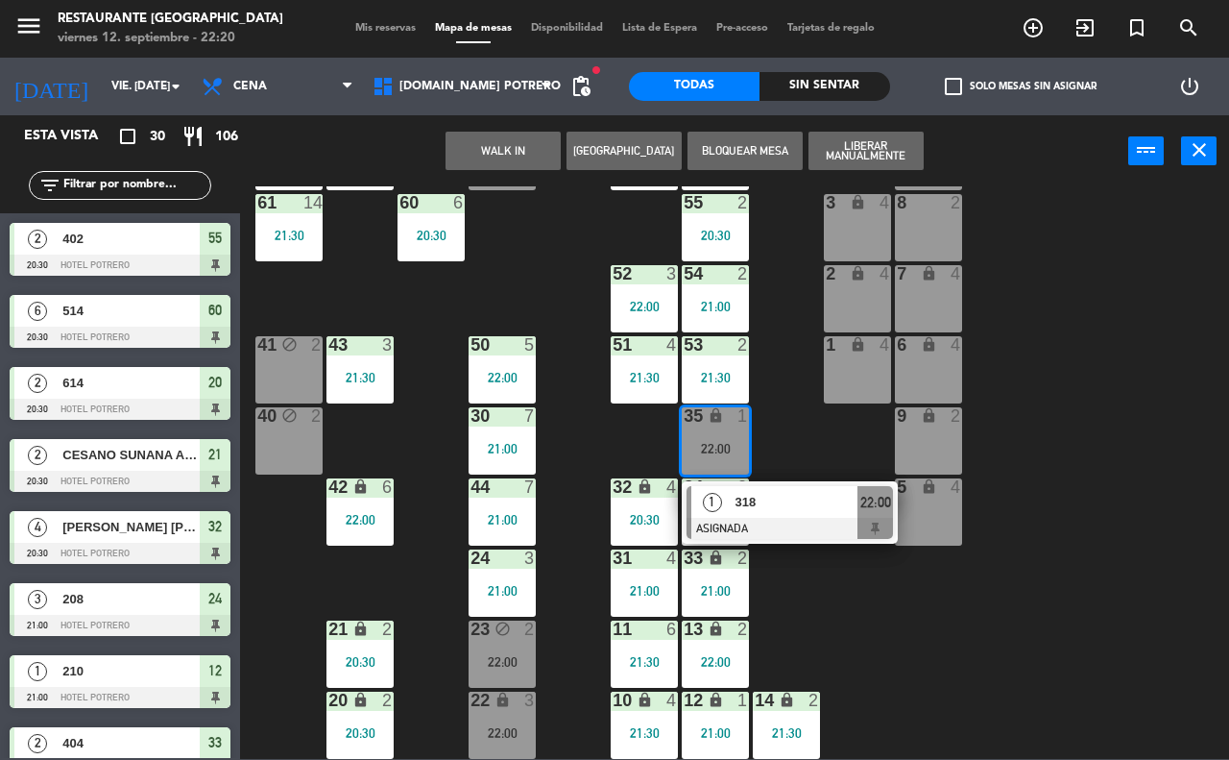
click at [760, 497] on span "318" at bounding box center [797, 502] width 123 height 20
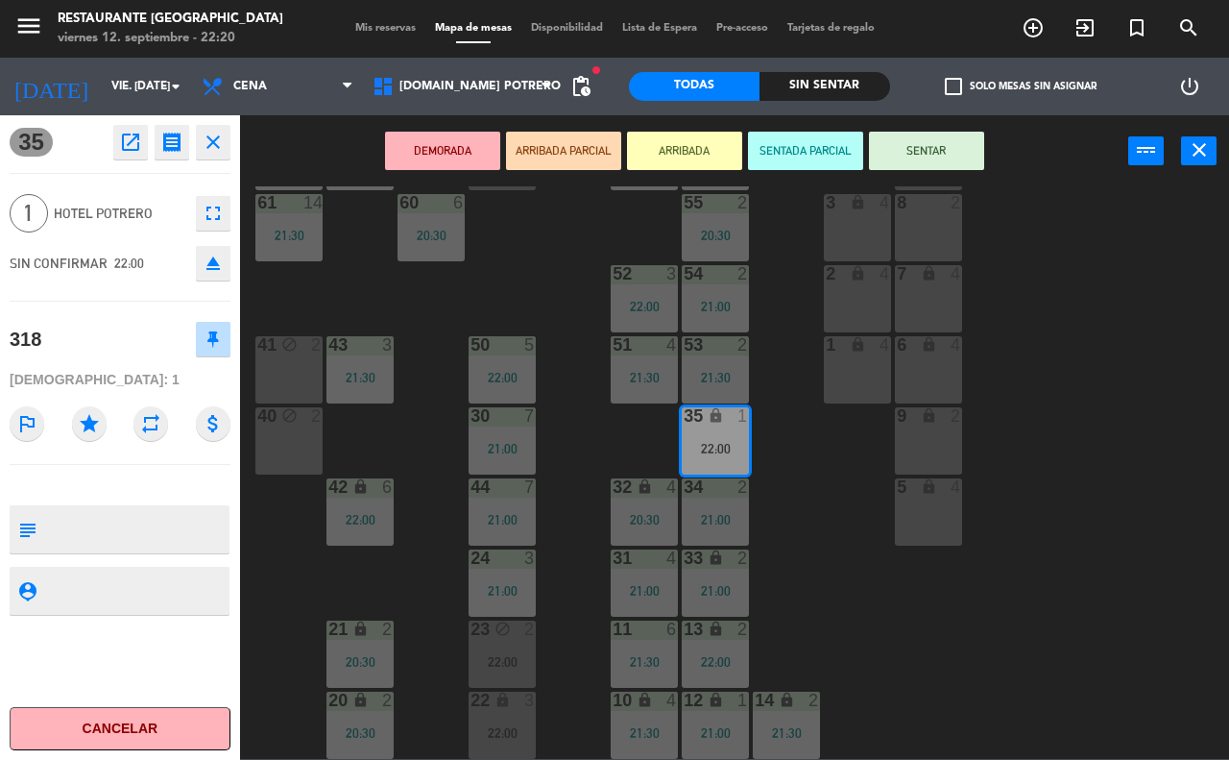
click at [933, 145] on button "SENTAR" at bounding box center [926, 151] width 115 height 38
